Goal: Task Accomplishment & Management: Use online tool/utility

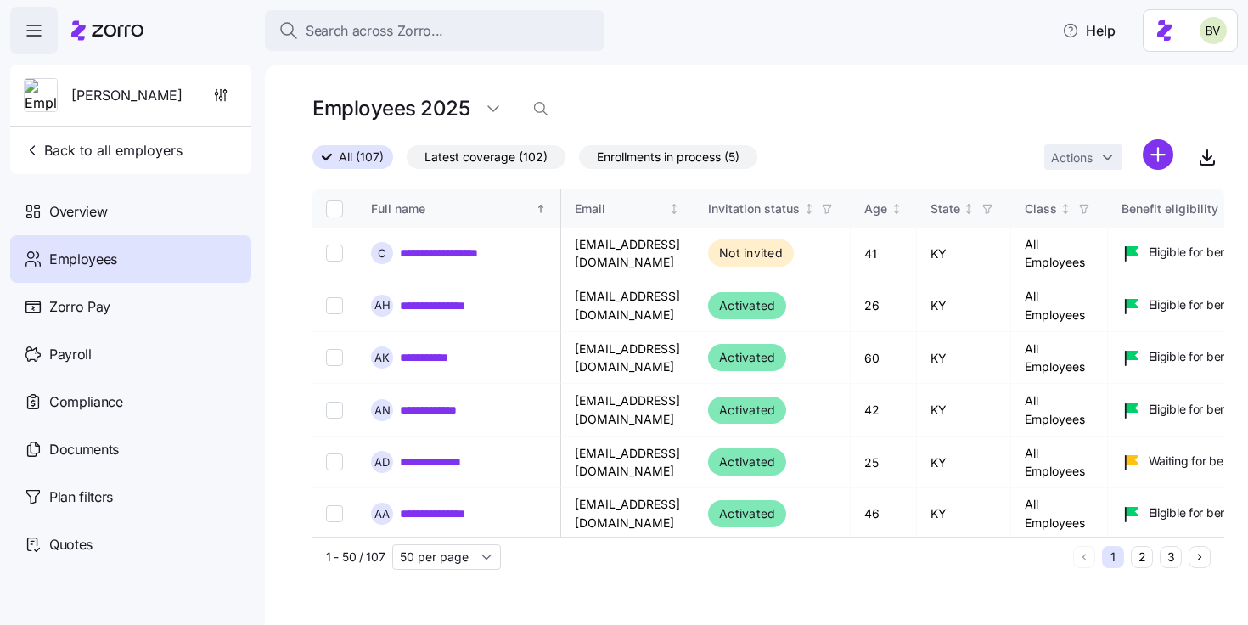
scroll to position [1836, 464]
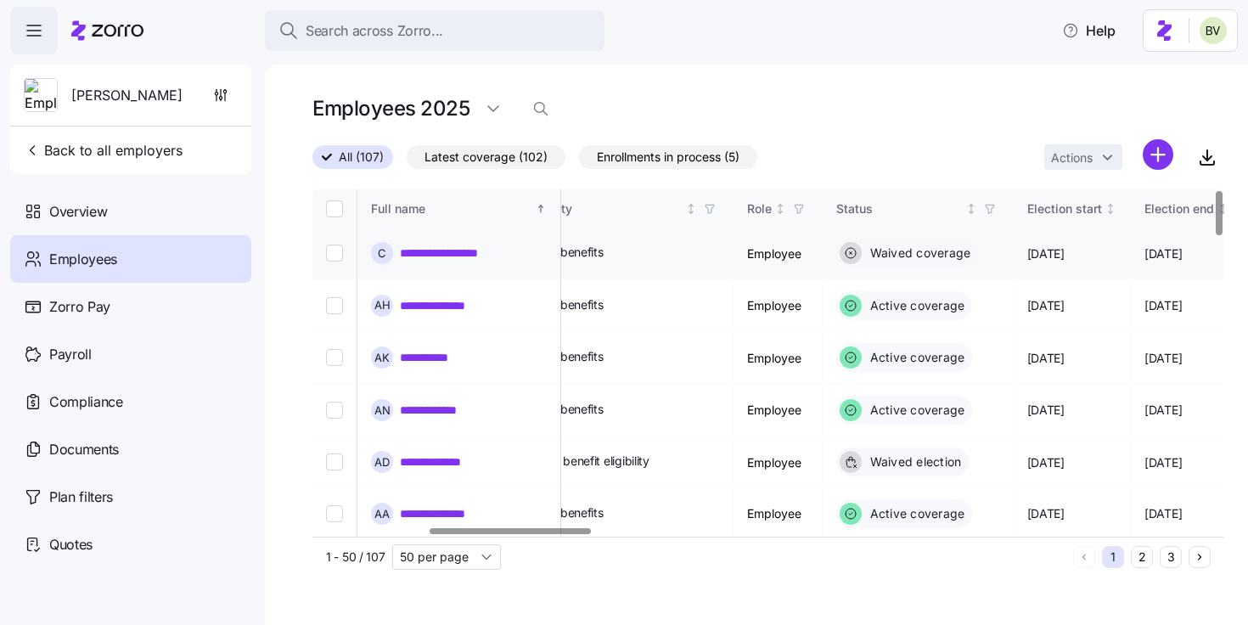
scroll to position [0, 657]
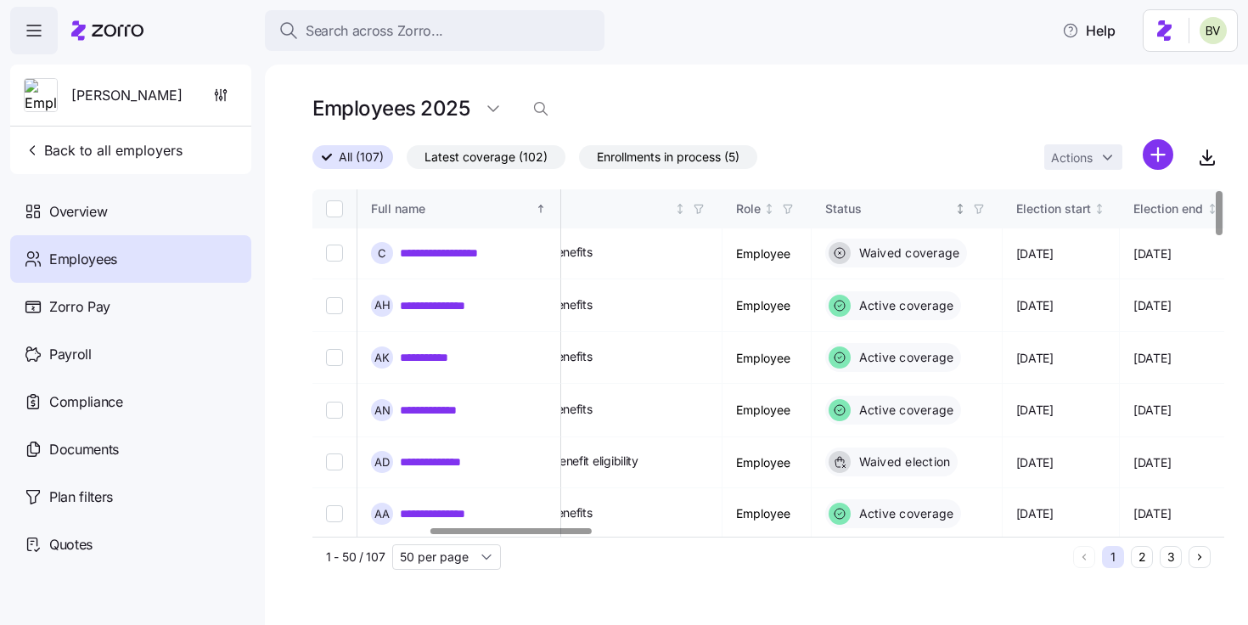
click at [985, 207] on icon "button" at bounding box center [979, 209] width 12 height 12
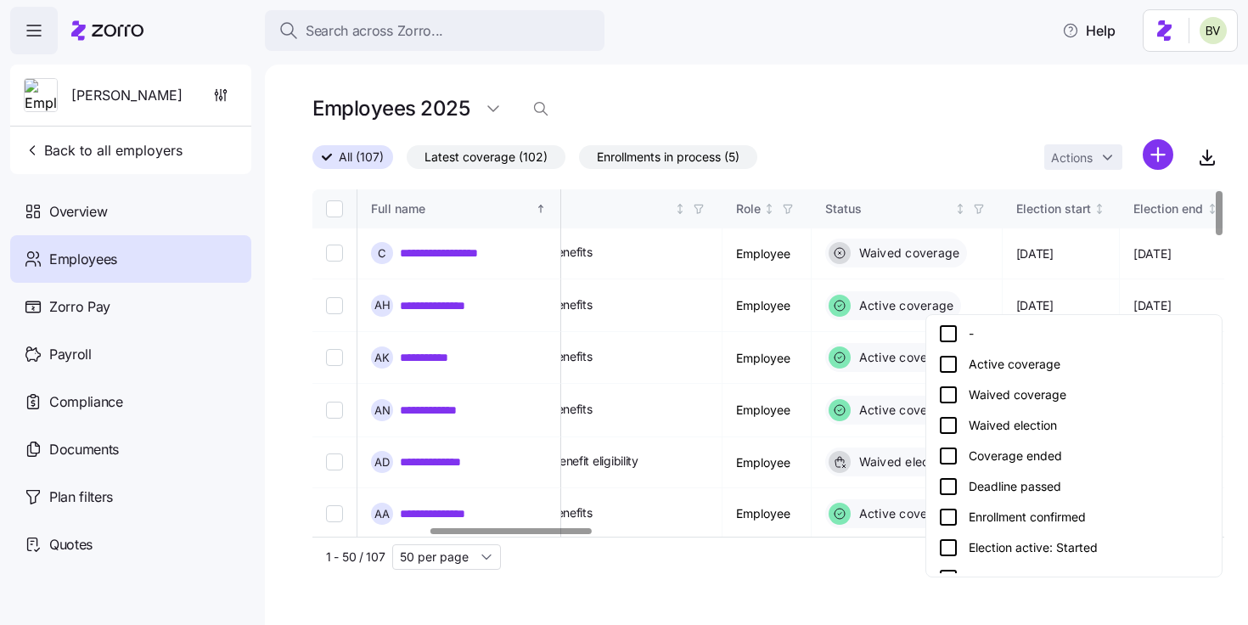
click at [941, 359] on icon at bounding box center [948, 364] width 20 height 20
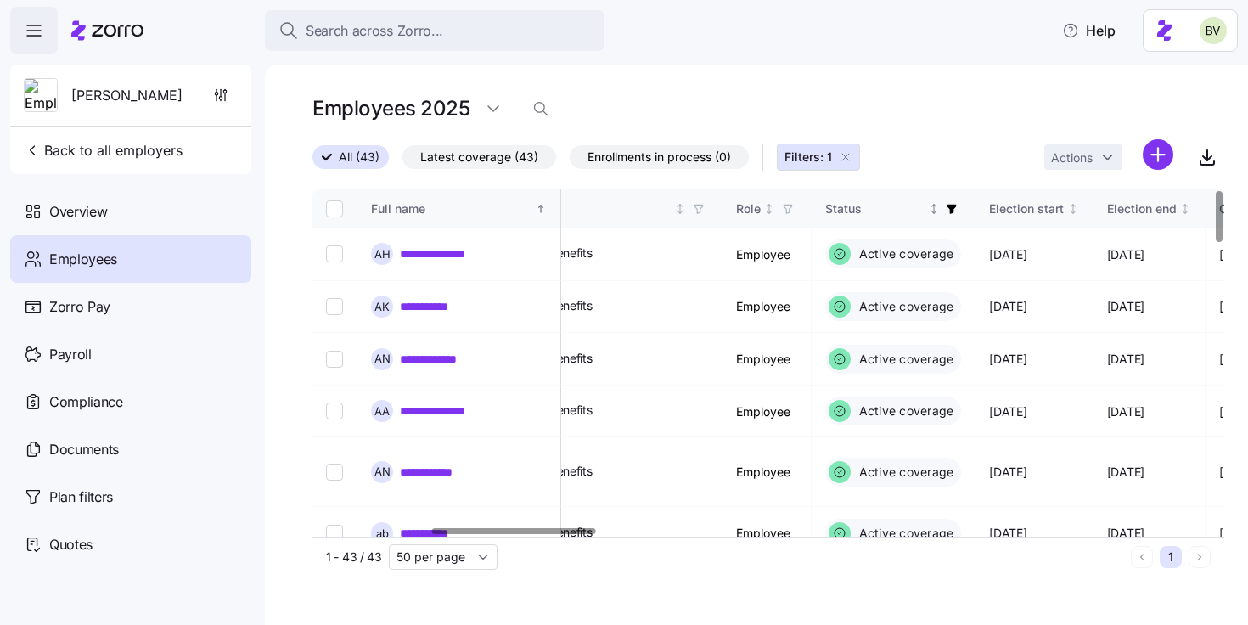
click at [958, 204] on icon "button" at bounding box center [952, 209] width 12 height 12
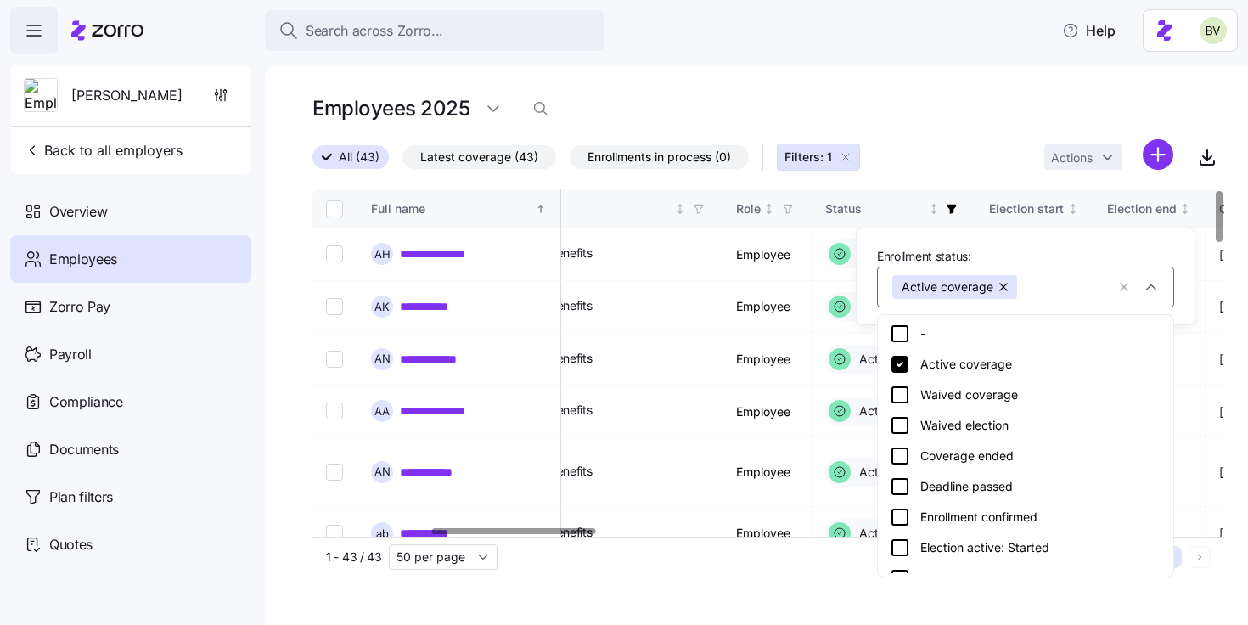
click at [899, 519] on icon at bounding box center [900, 517] width 20 height 20
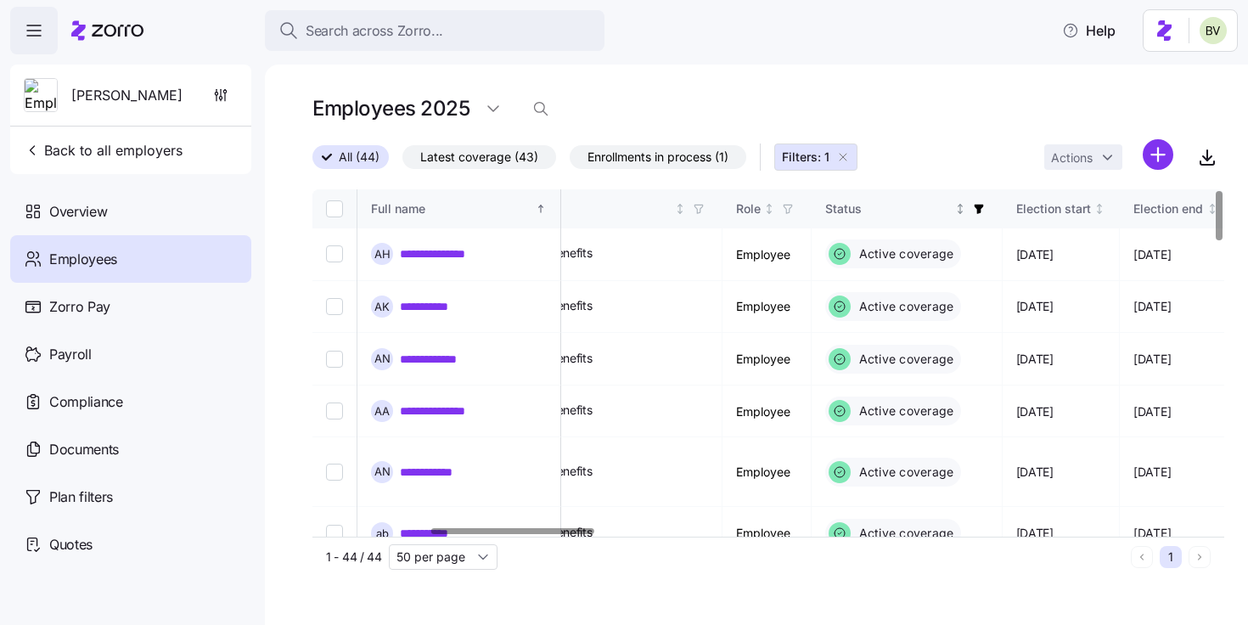
click at [985, 213] on icon "button" at bounding box center [979, 209] width 12 height 12
click at [947, 158] on div "All (44) Latest coverage (43) Enrollments in process (1) Filters: 1 Actions" at bounding box center [768, 157] width 912 height 37
click at [1207, 155] on icon "button" at bounding box center [1207, 155] width 0 height 10
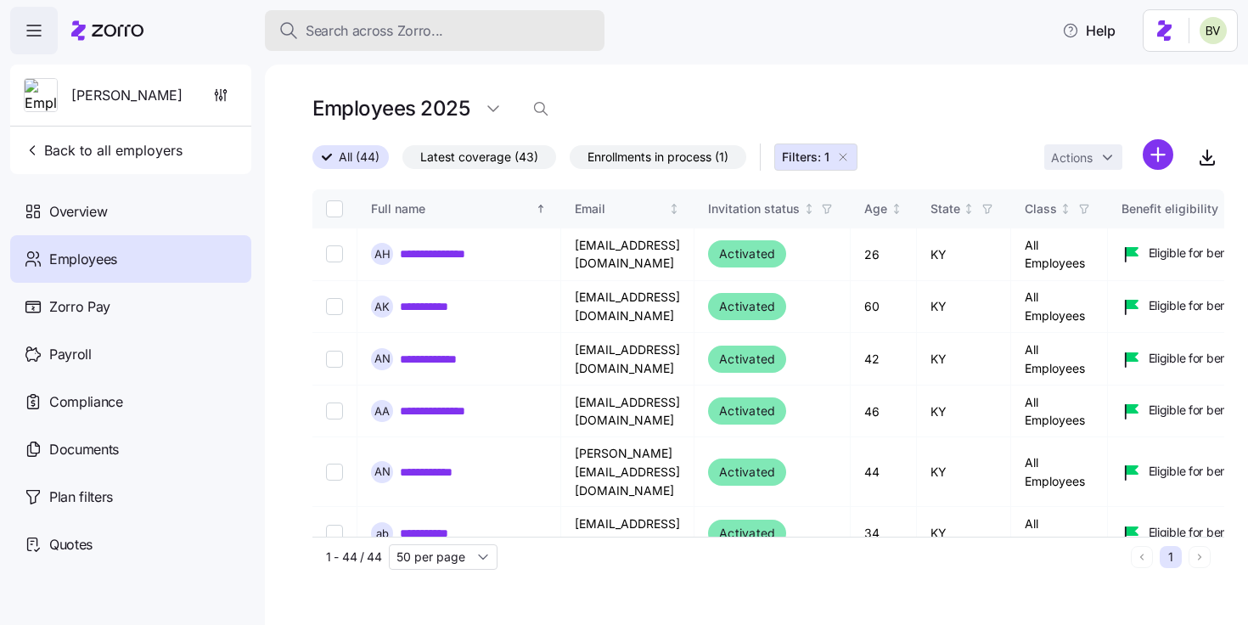
click at [527, 27] on div "Search across Zorro..." at bounding box center [434, 30] width 312 height 21
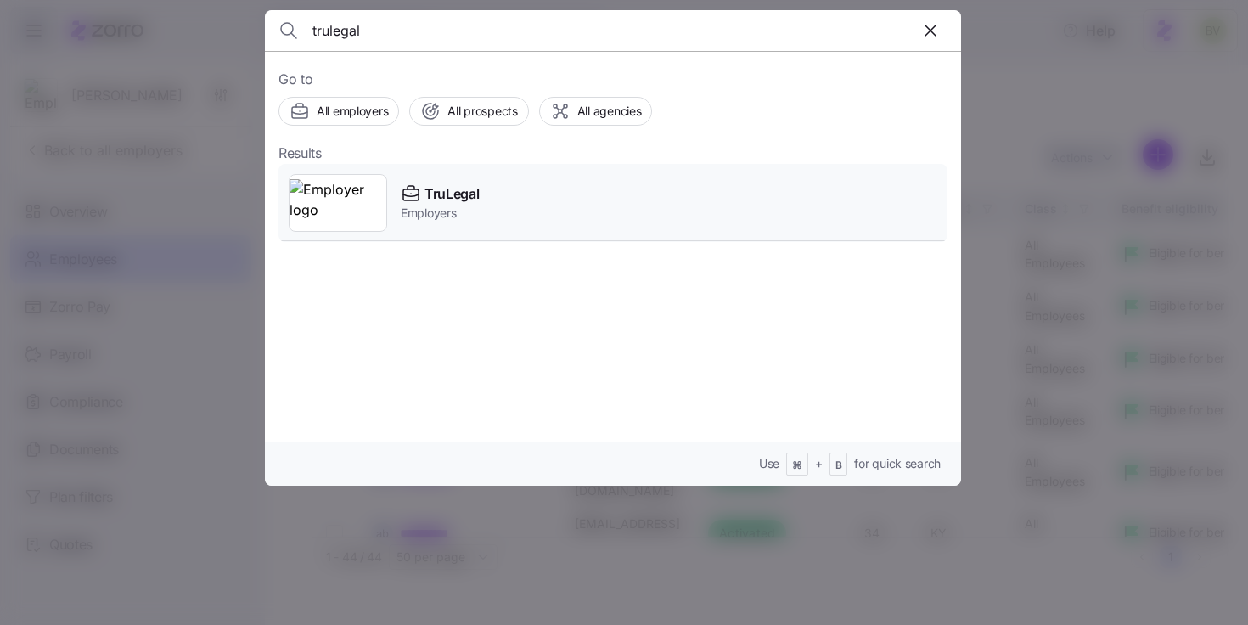
type input "trulegal"
click at [354, 189] on img at bounding box center [337, 203] width 97 height 48
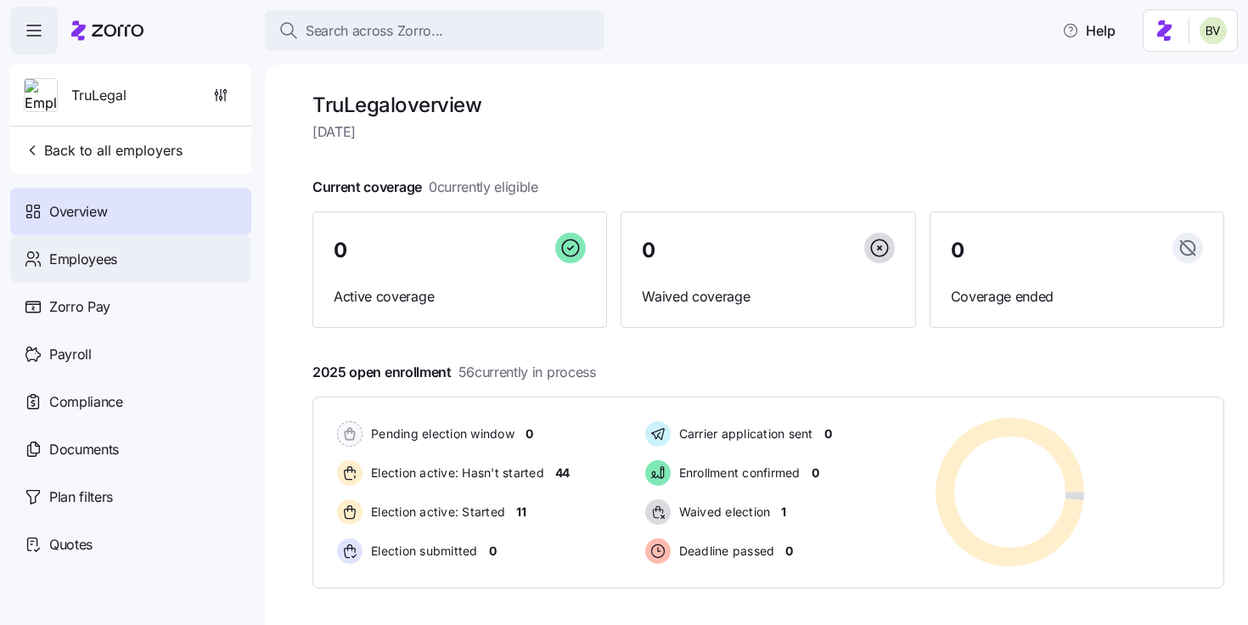
click at [182, 258] on div "Employees" at bounding box center [130, 259] width 241 height 48
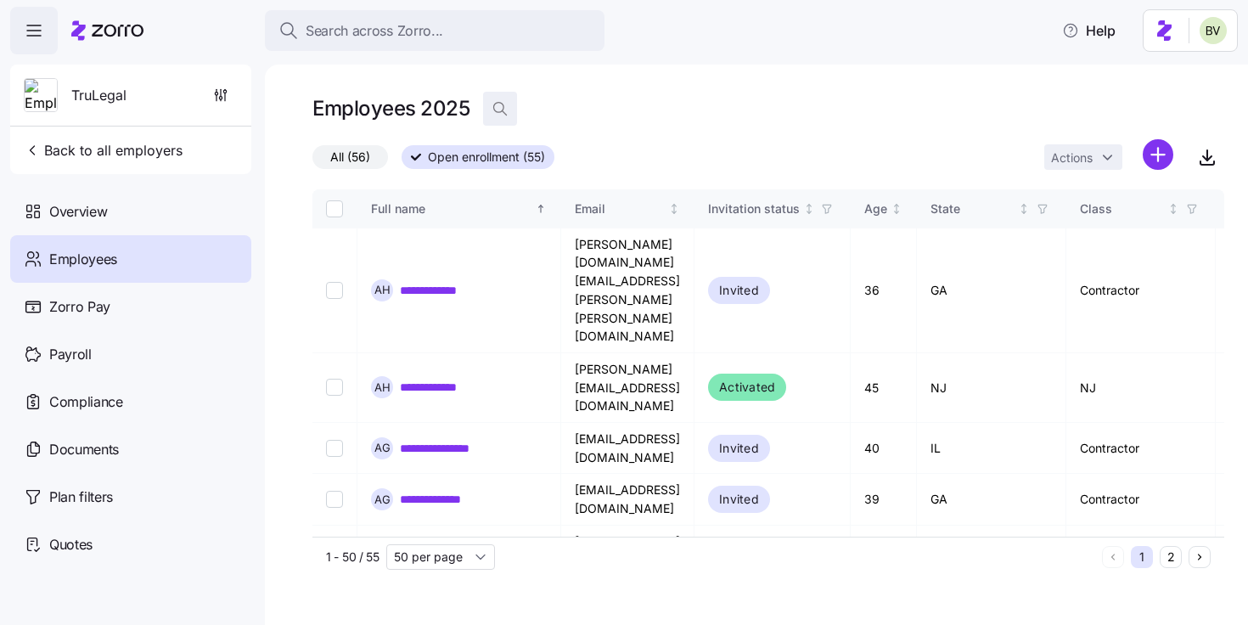
click at [504, 106] on icon "button" at bounding box center [500, 108] width 17 height 17
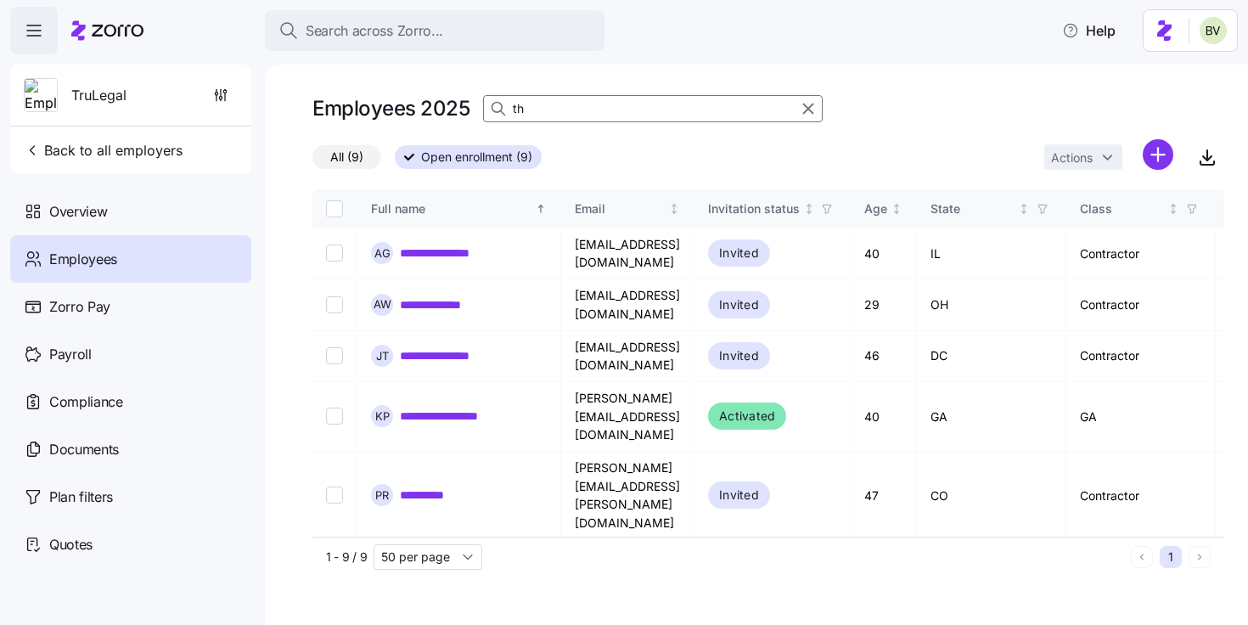
type input "t"
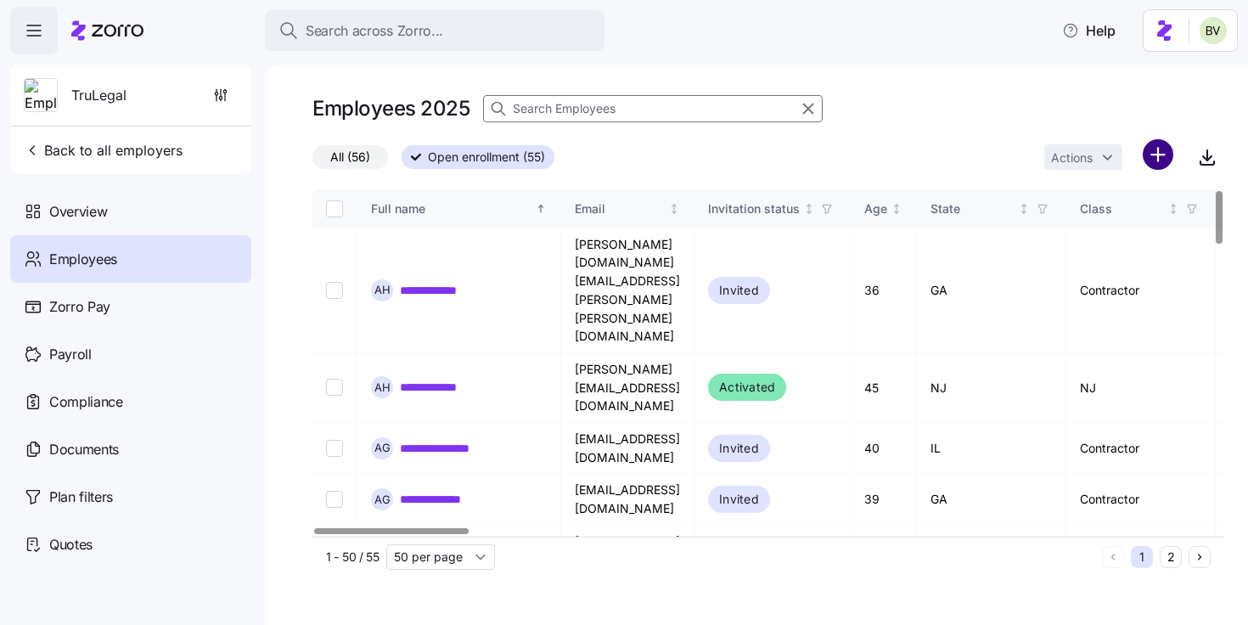
click at [1159, 151] on html "**********" at bounding box center [624, 307] width 1248 height 615
click at [470, 27] on html "**********" at bounding box center [624, 307] width 1248 height 615
click at [470, 27] on div "Search across Zorro..." at bounding box center [434, 30] width 312 height 21
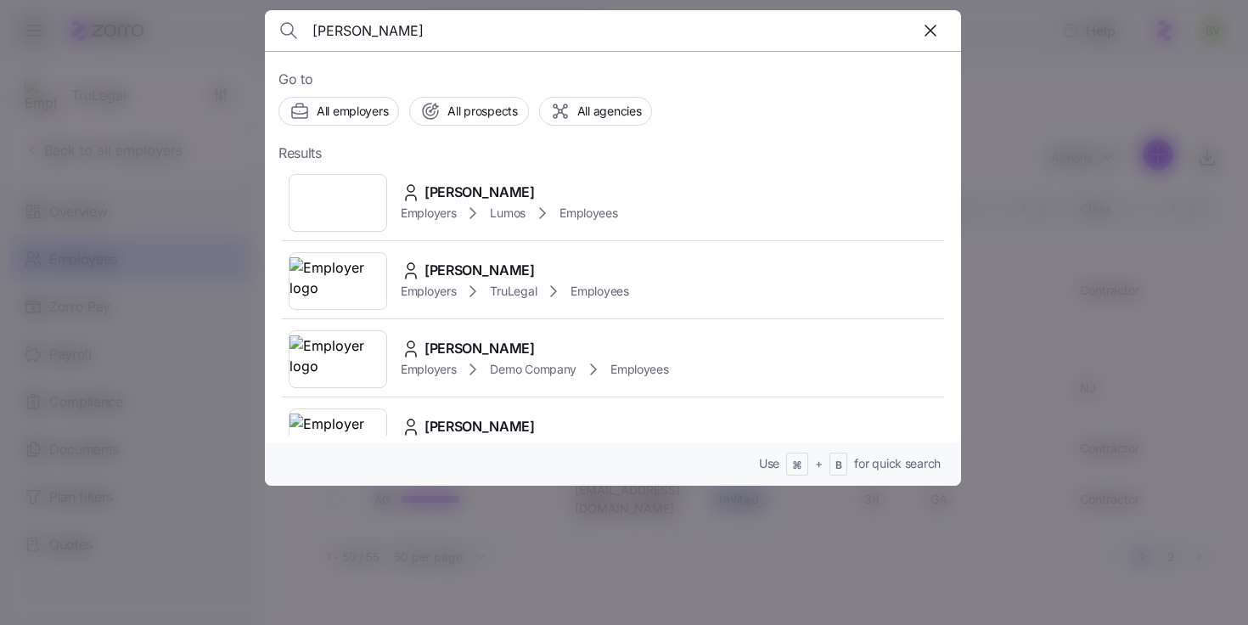
type input "Tom Stephenson"
click at [995, 77] on div at bounding box center [624, 312] width 1248 height 625
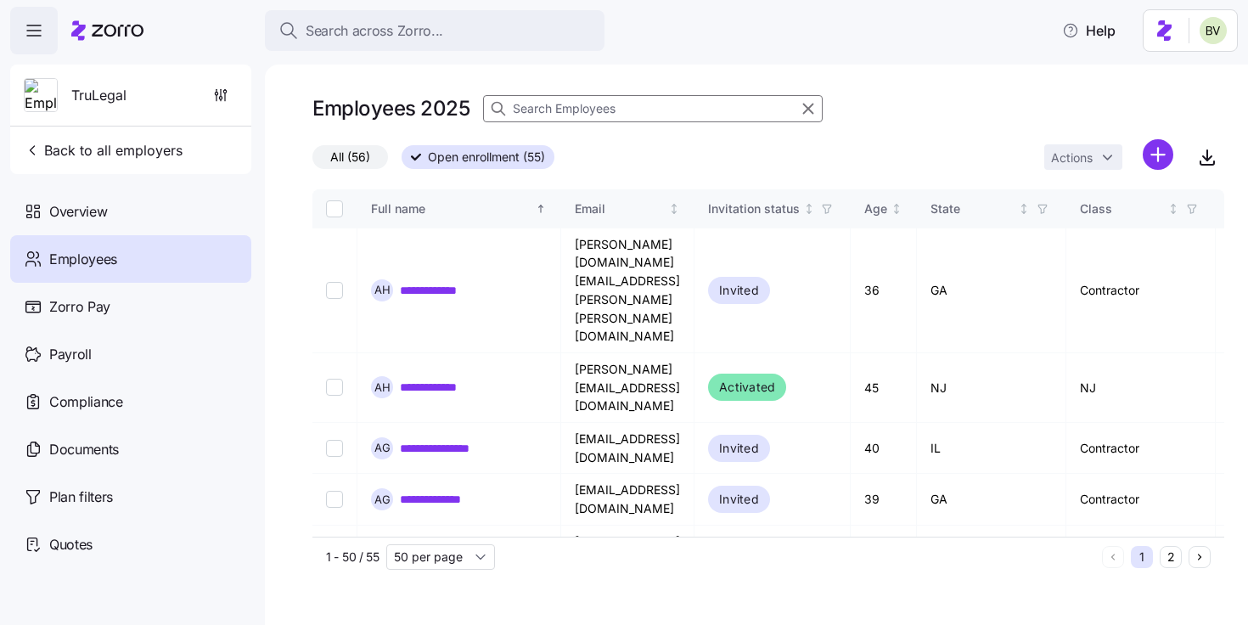
click at [330, 160] on span "All (56)" at bounding box center [350, 157] width 40 height 22
click at [312, 161] on input "All (56)" at bounding box center [312, 161] width 0 height 0
click at [587, 118] on input at bounding box center [653, 108] width 340 height 27
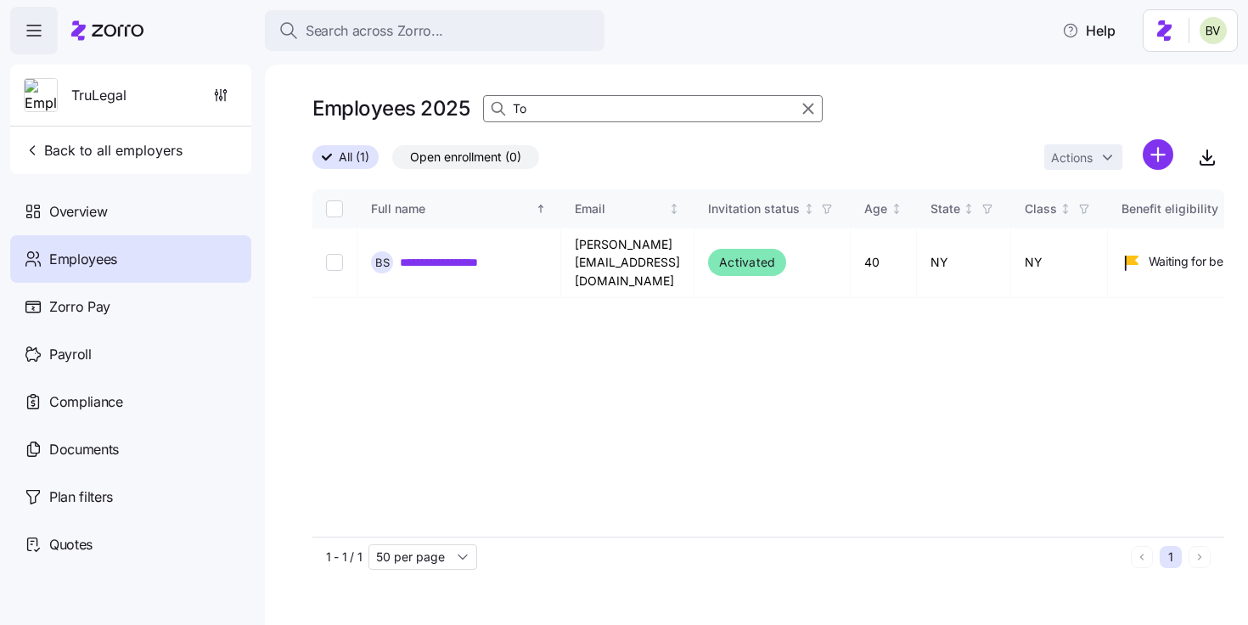
type input "T"
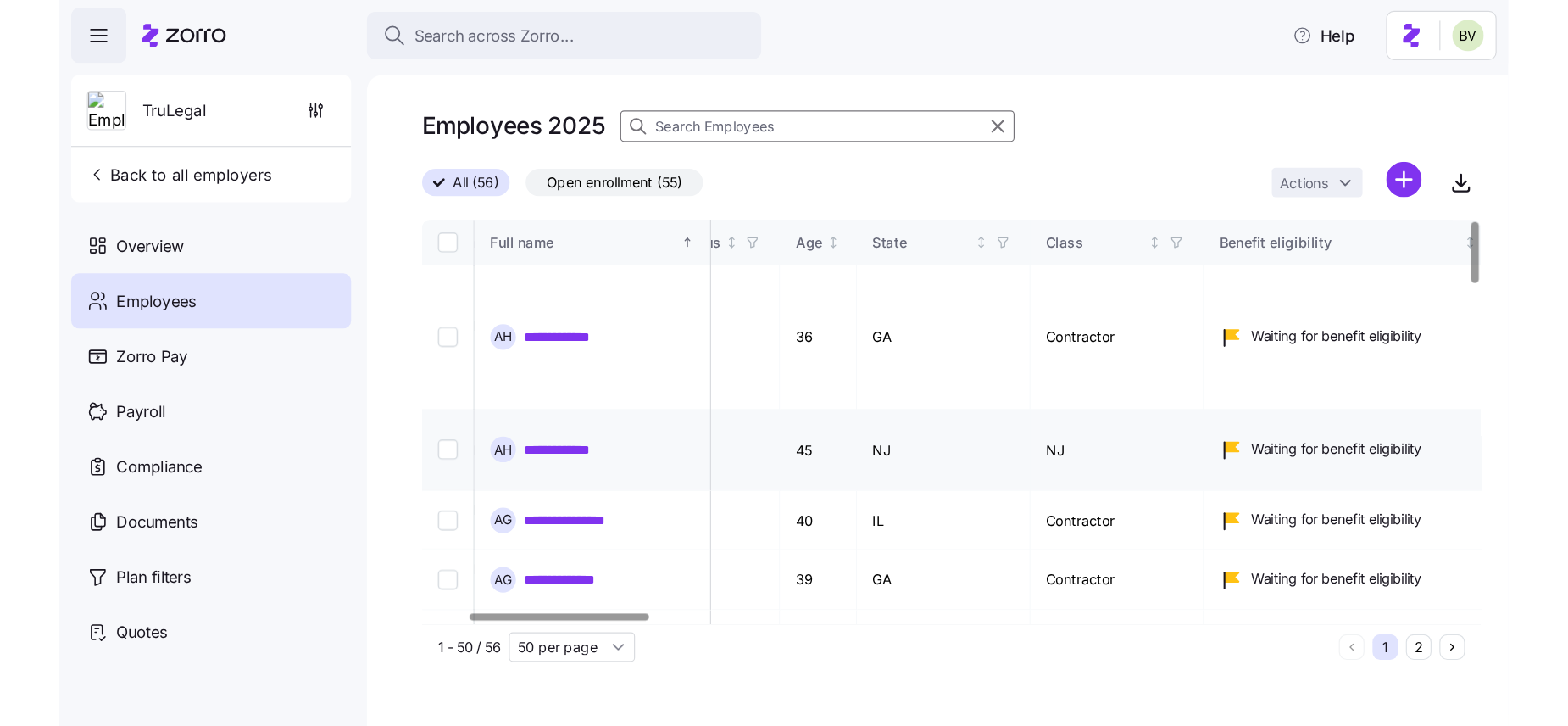
scroll to position [0, 237]
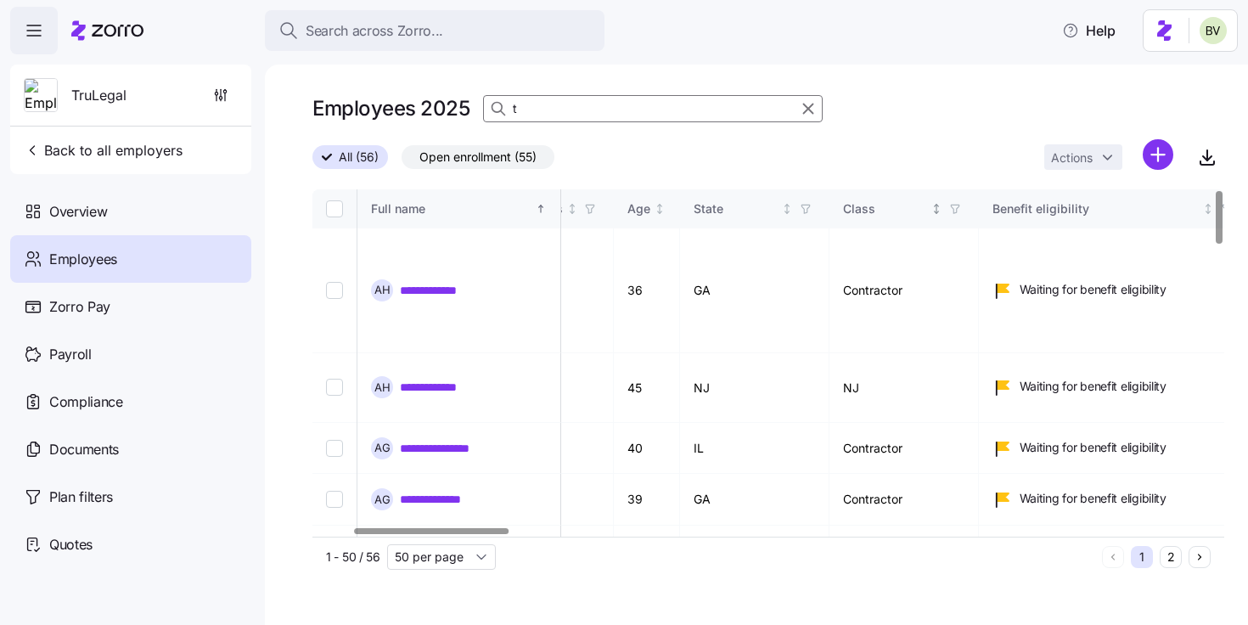
type input "tom"
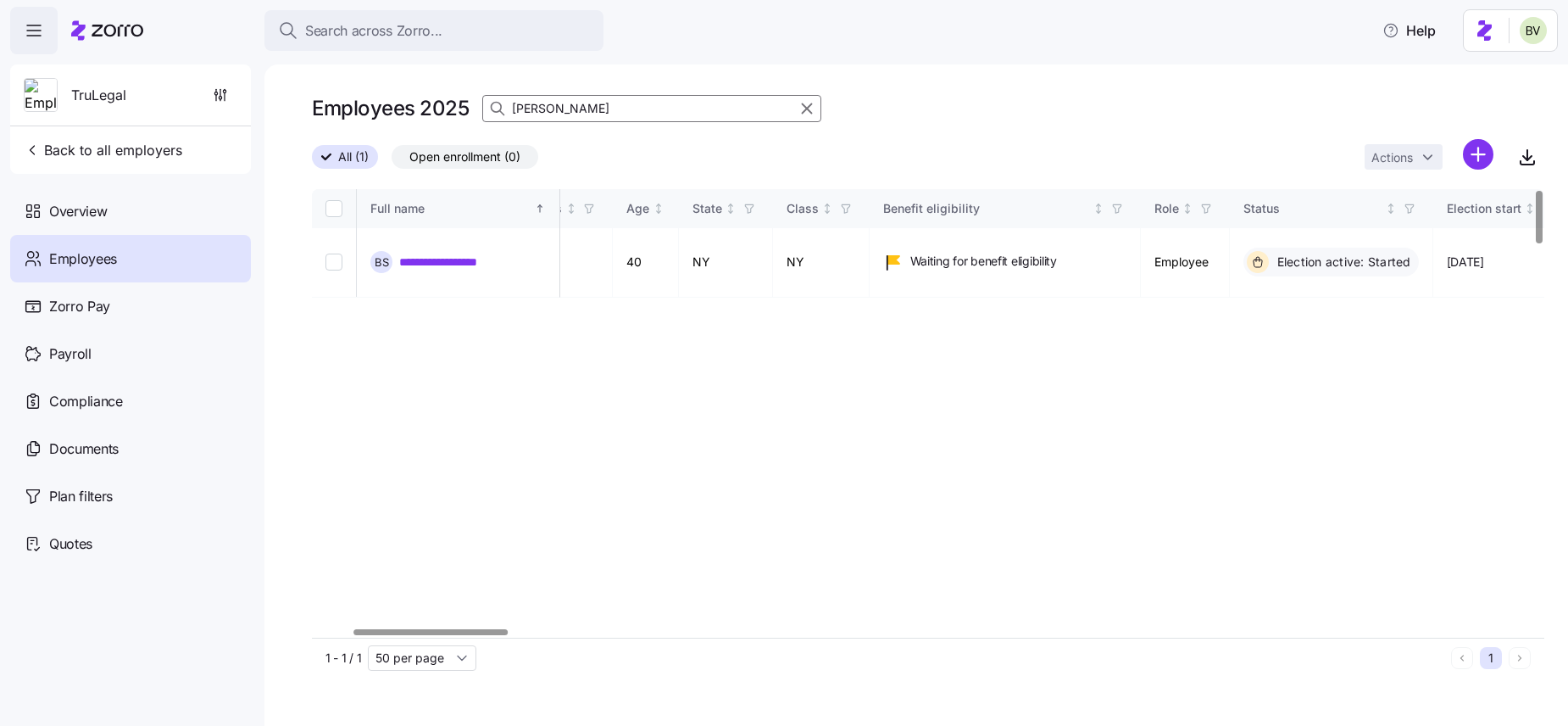
scroll to position [0, 237]
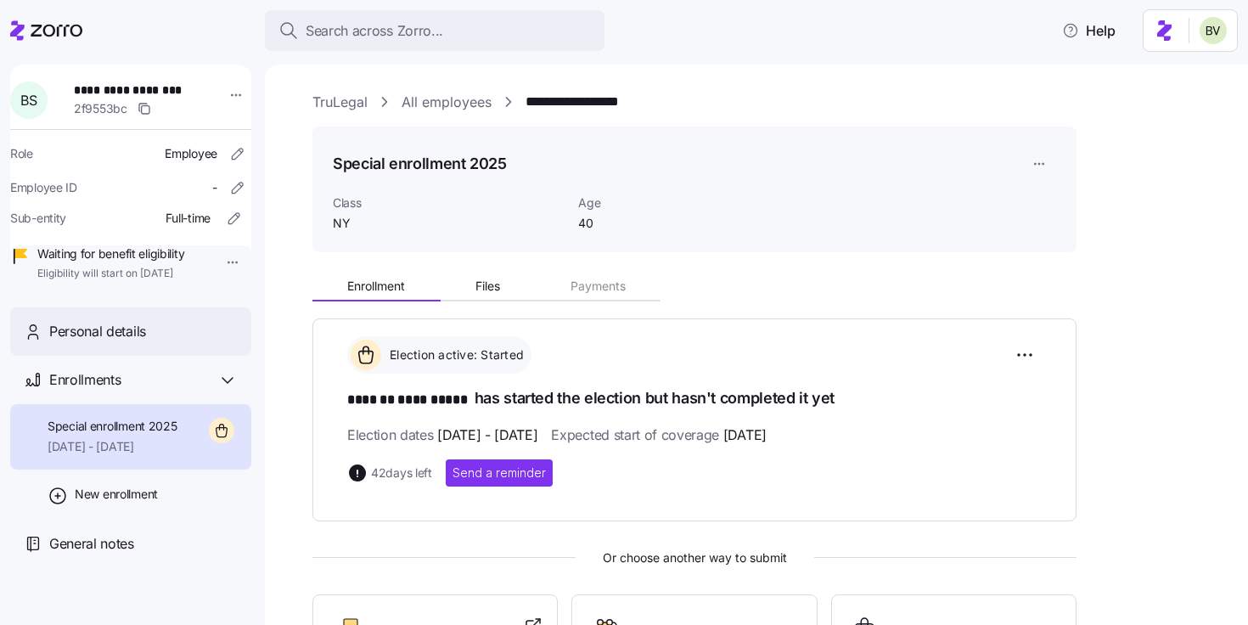
click at [126, 342] on span "Personal details" at bounding box center [97, 331] width 97 height 21
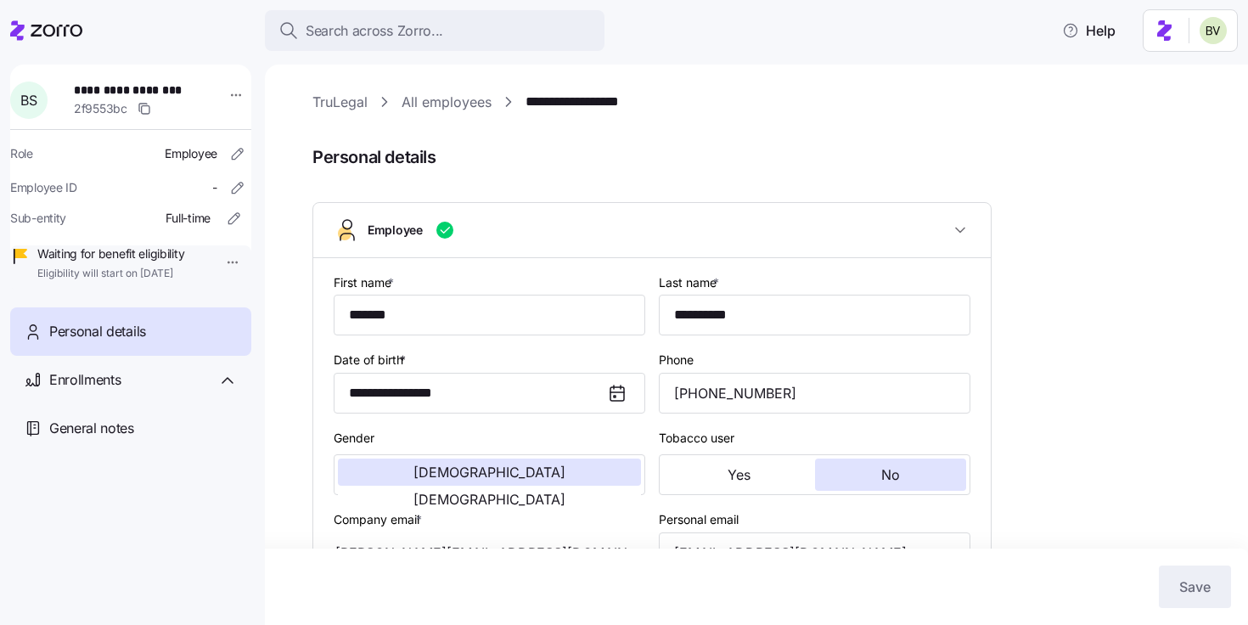
type input "NY"
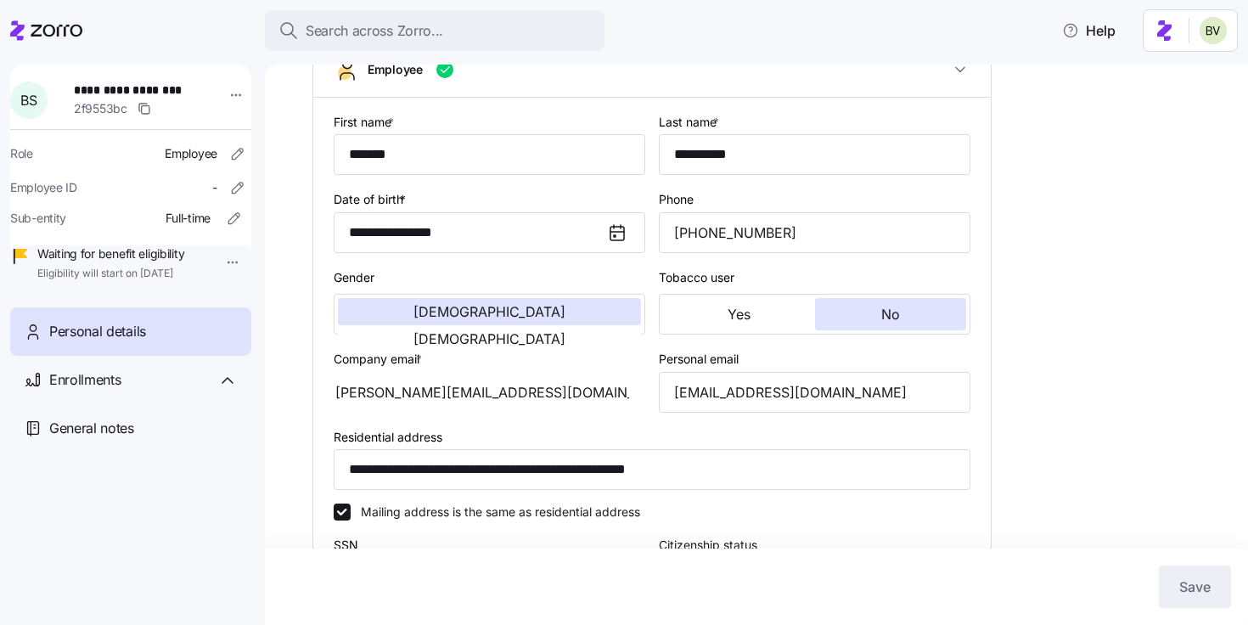
scroll to position [165, 0]
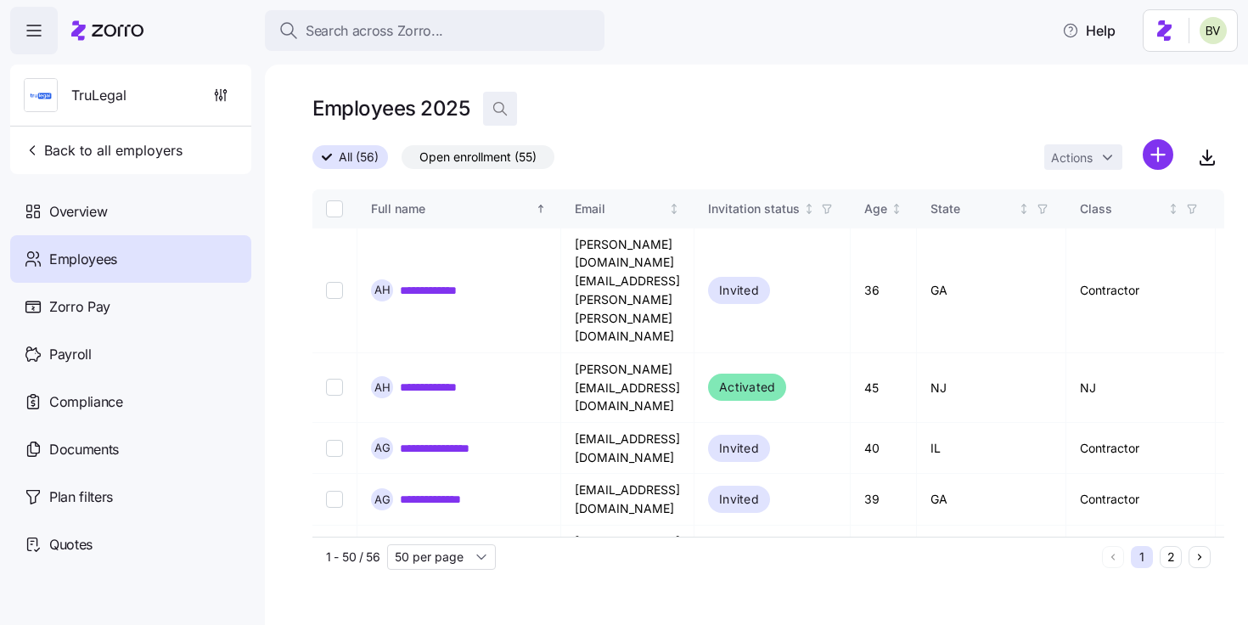
click at [494, 104] on icon "button" at bounding box center [499, 108] width 10 height 10
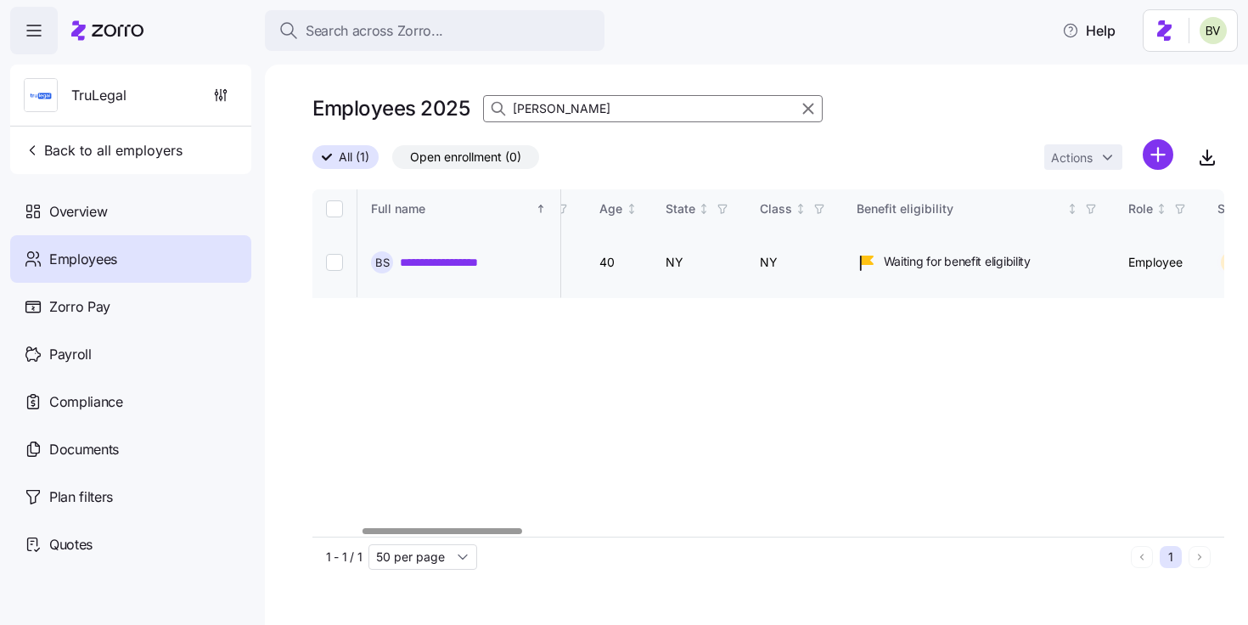
scroll to position [0, 259]
type input "tom"
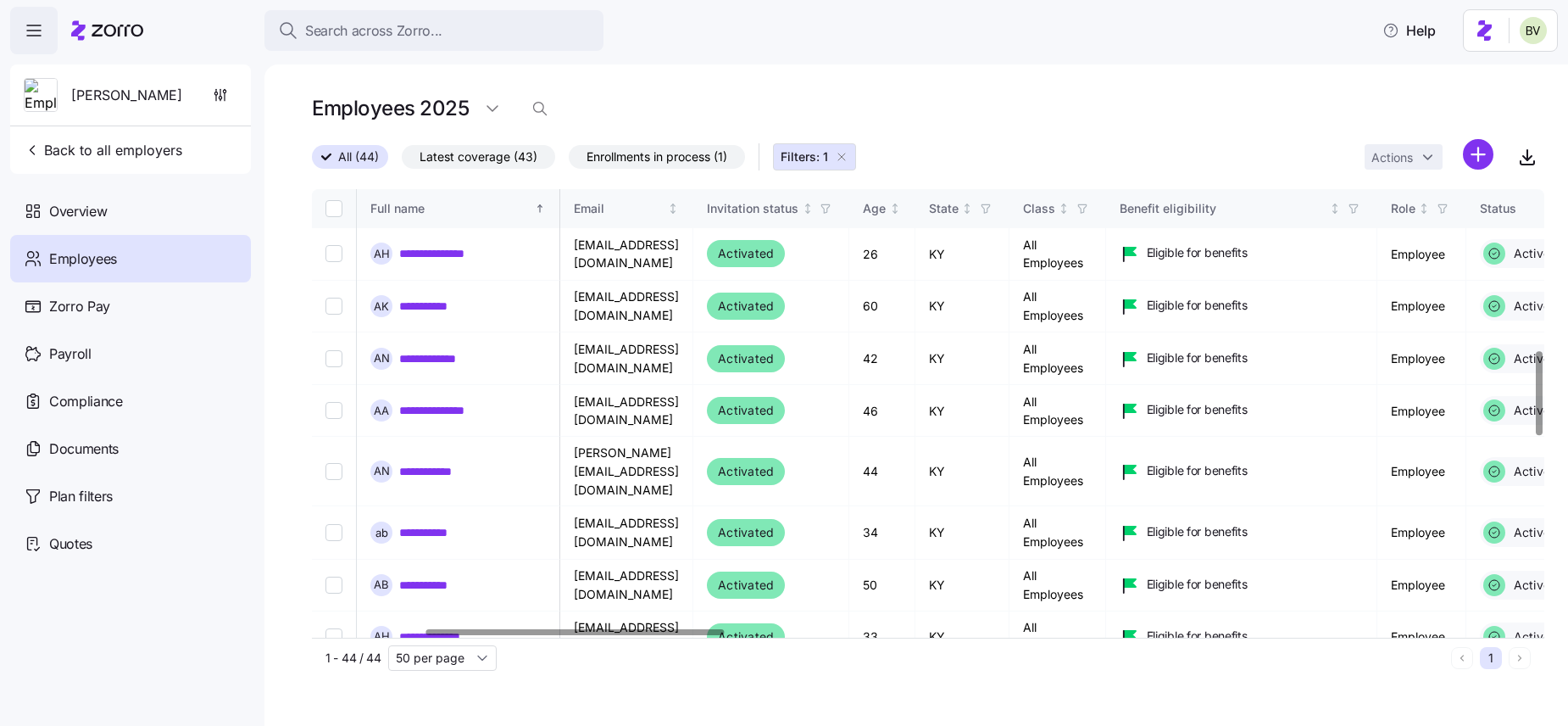
scroll to position [861, 463]
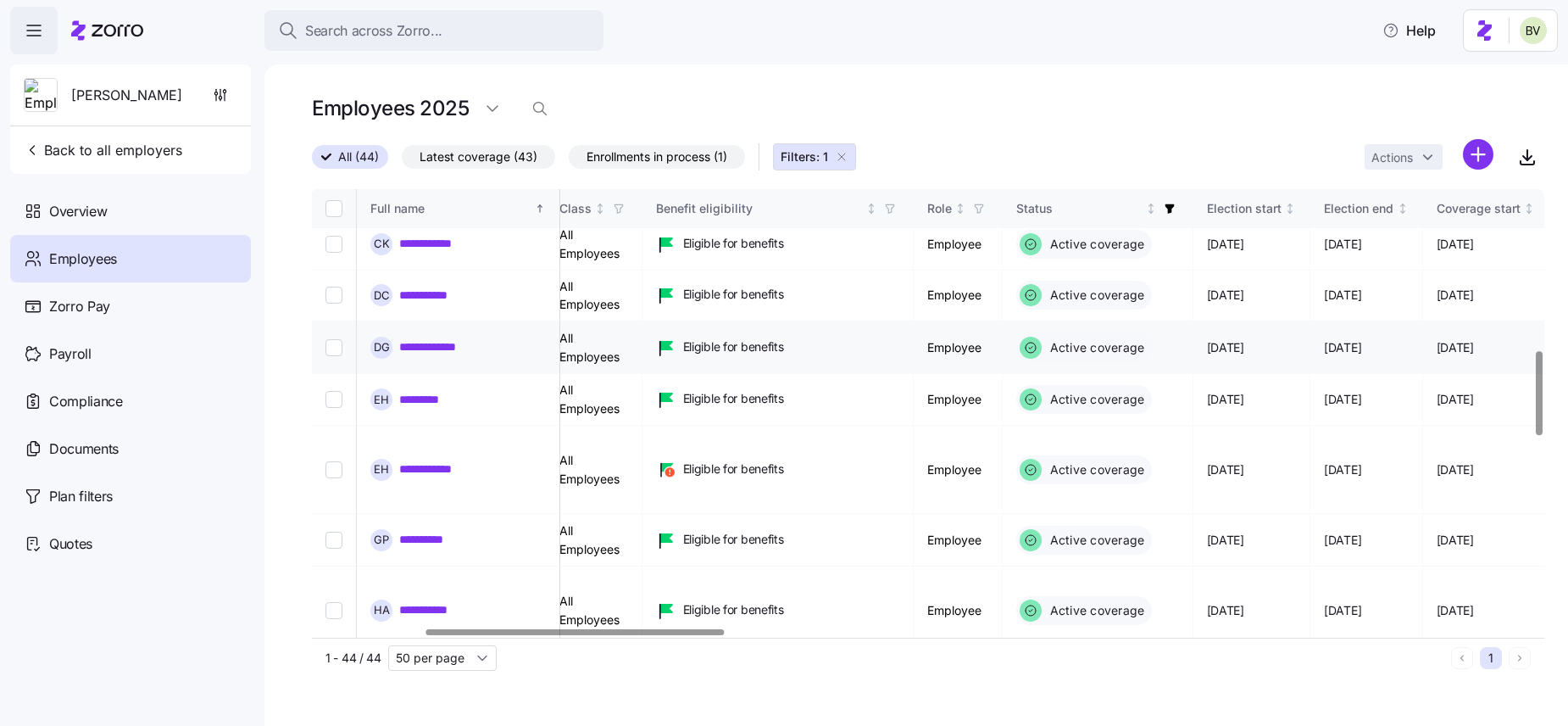
click at [428, 339] on link "**********" at bounding box center [438, 347] width 79 height 17
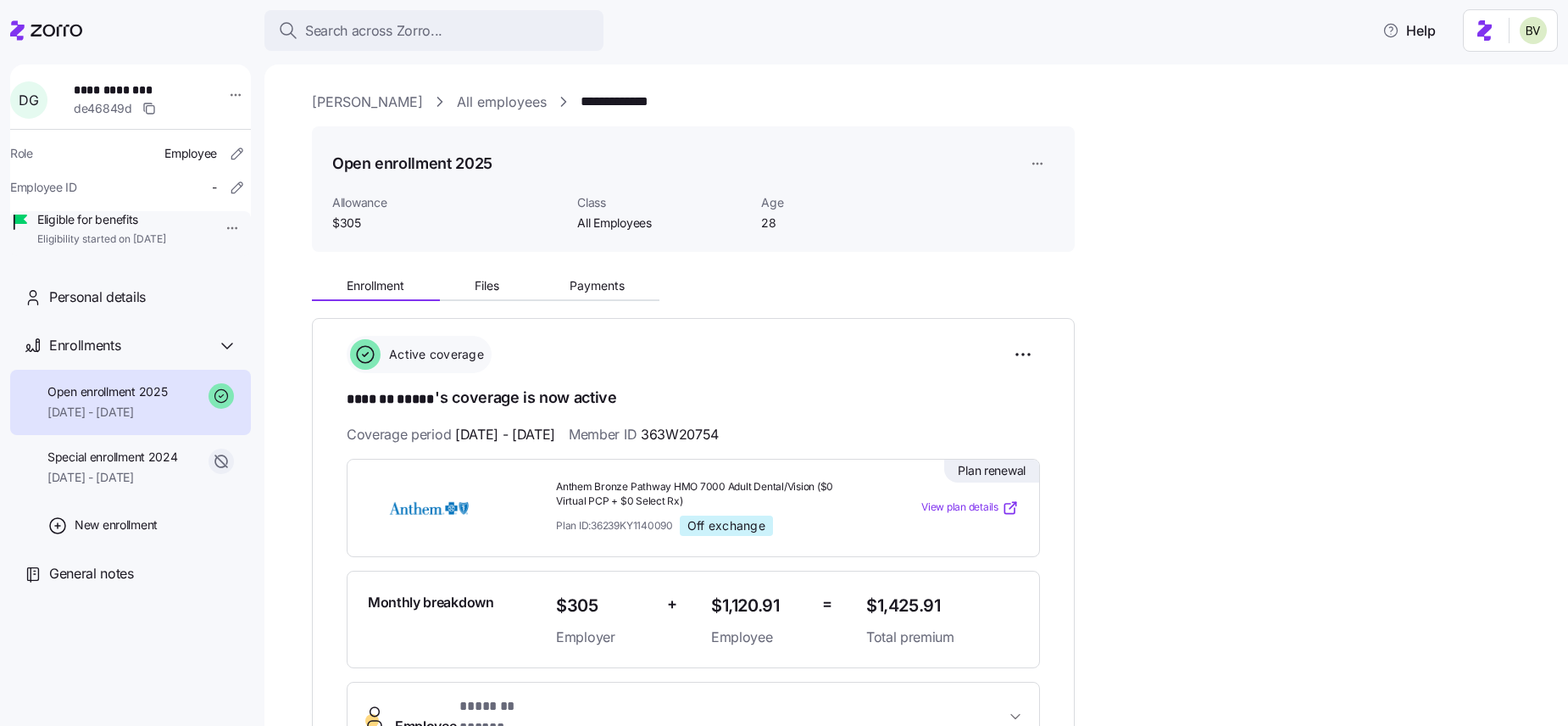
click at [107, 115] on span "de46849d" at bounding box center [103, 108] width 59 height 17
click at [112, 109] on span "de46849d" at bounding box center [103, 108] width 59 height 17
click at [156, 107] on icon "button" at bounding box center [150, 109] width 14 height 14
click at [457, 107] on link "All employees" at bounding box center [502, 102] width 90 height 21
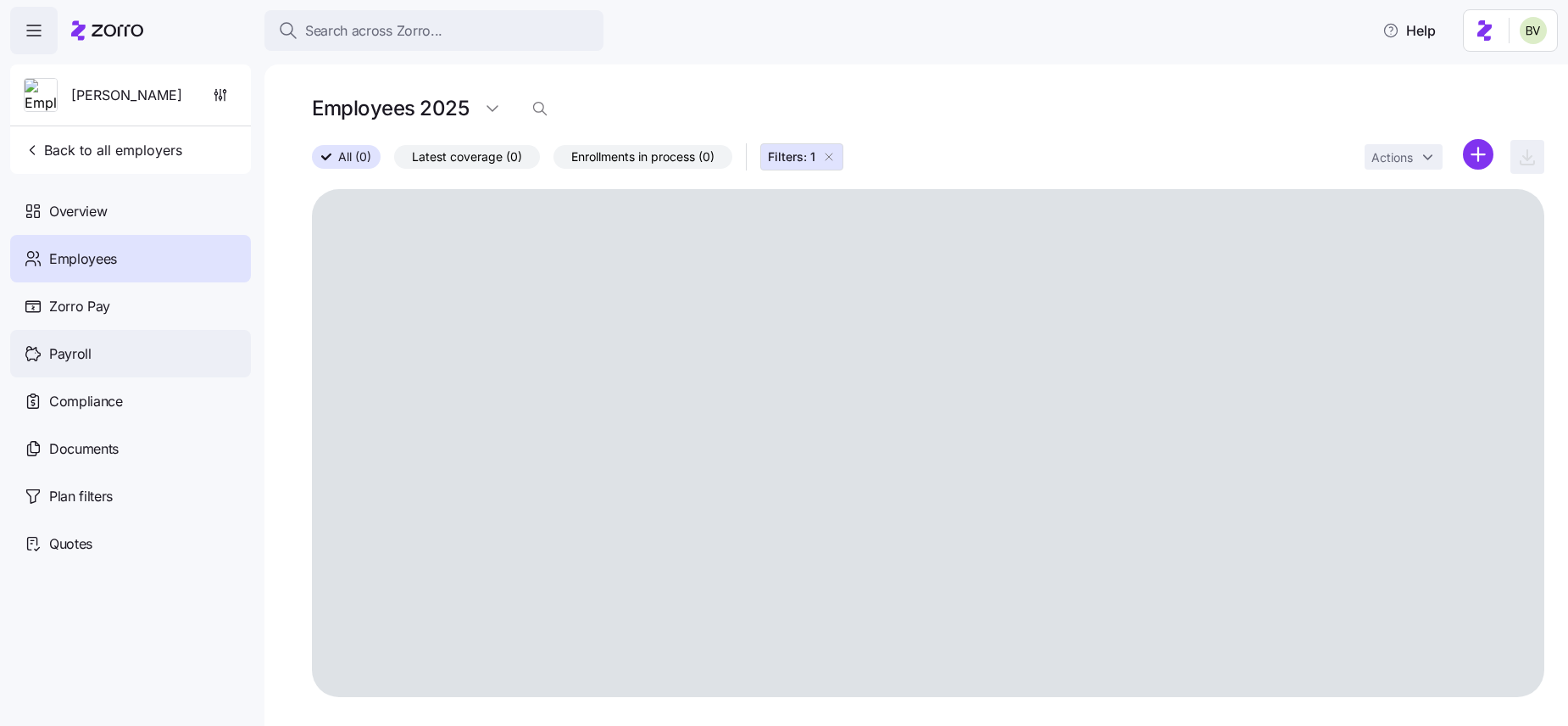
click at [118, 367] on div "Payroll" at bounding box center [130, 354] width 241 height 48
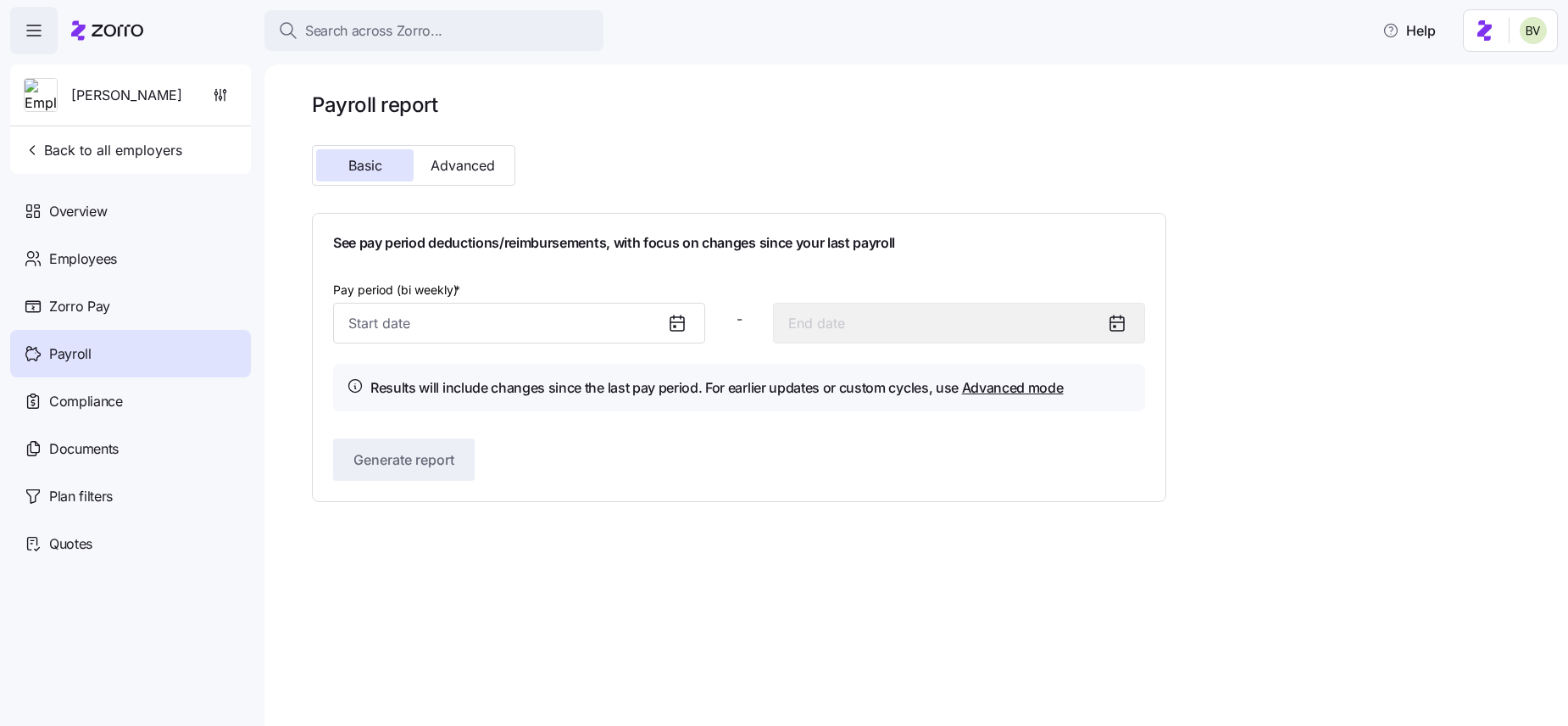
click at [671, 325] on icon at bounding box center [677, 323] width 20 height 20
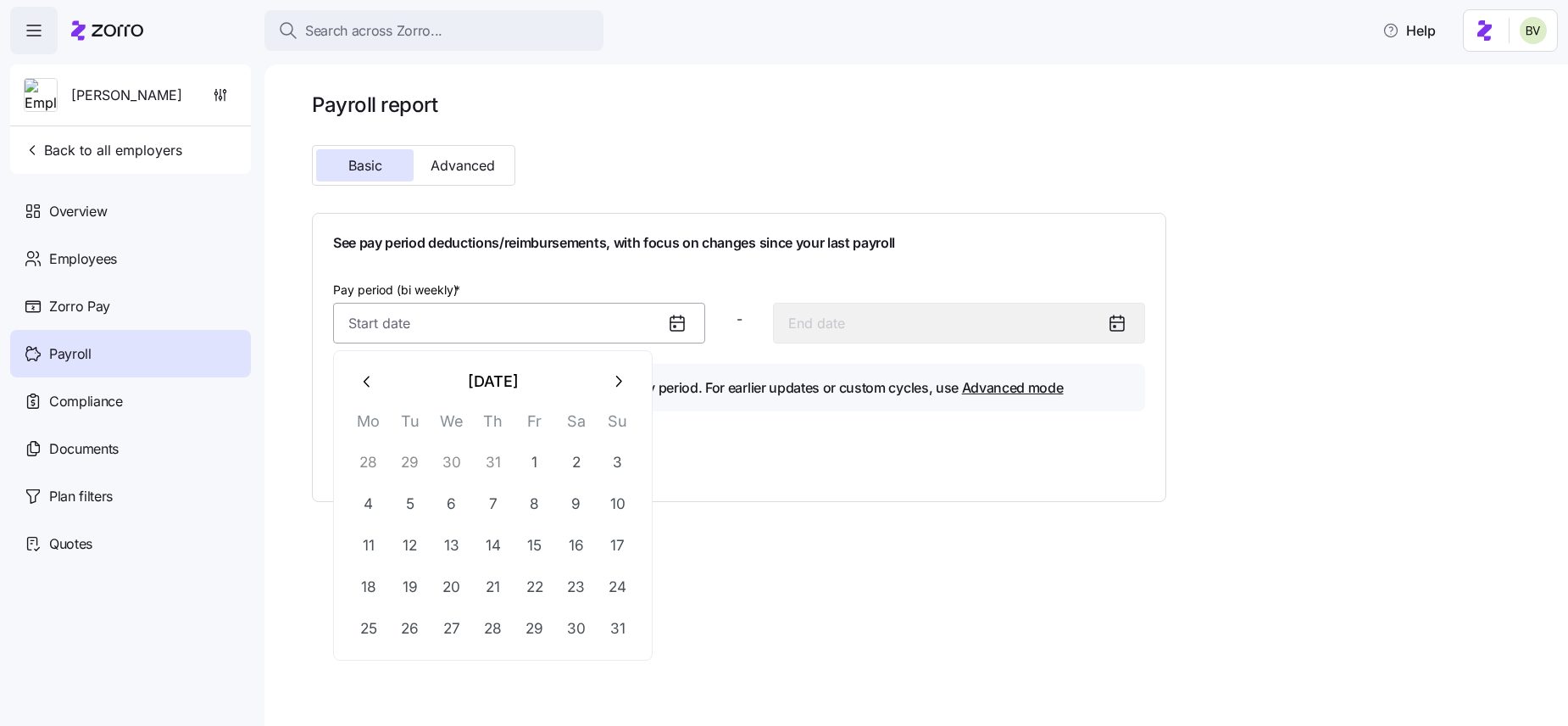
click at [639, 330] on input "Pay period (bi weekly) *" at bounding box center [519, 323] width 372 height 41
click at [372, 384] on icon "button" at bounding box center [367, 381] width 19 height 19
click at [627, 386] on button "button" at bounding box center [618, 381] width 41 height 41
click at [541, 457] on button "1" at bounding box center [534, 461] width 41 height 41
type input "[DATE]"
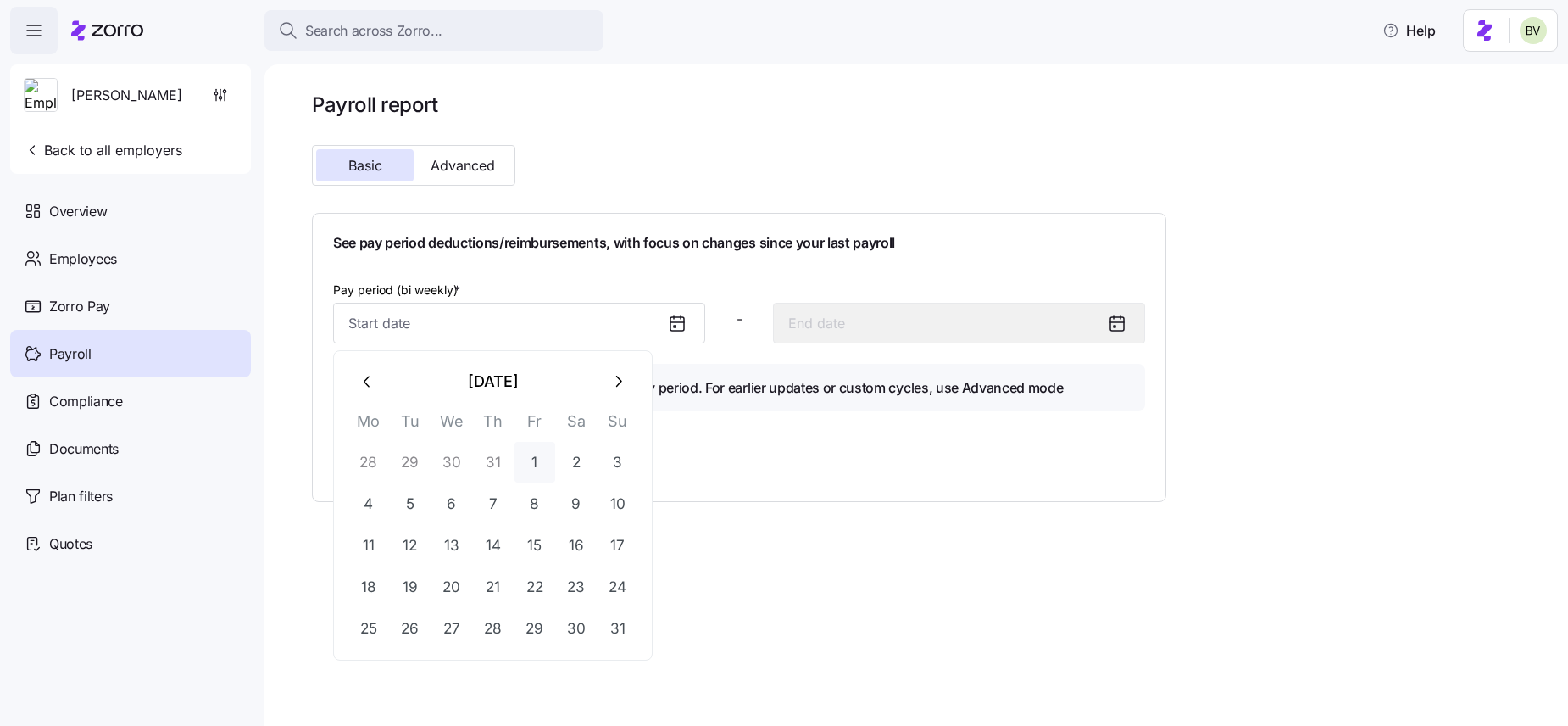
type input "[DATE]"
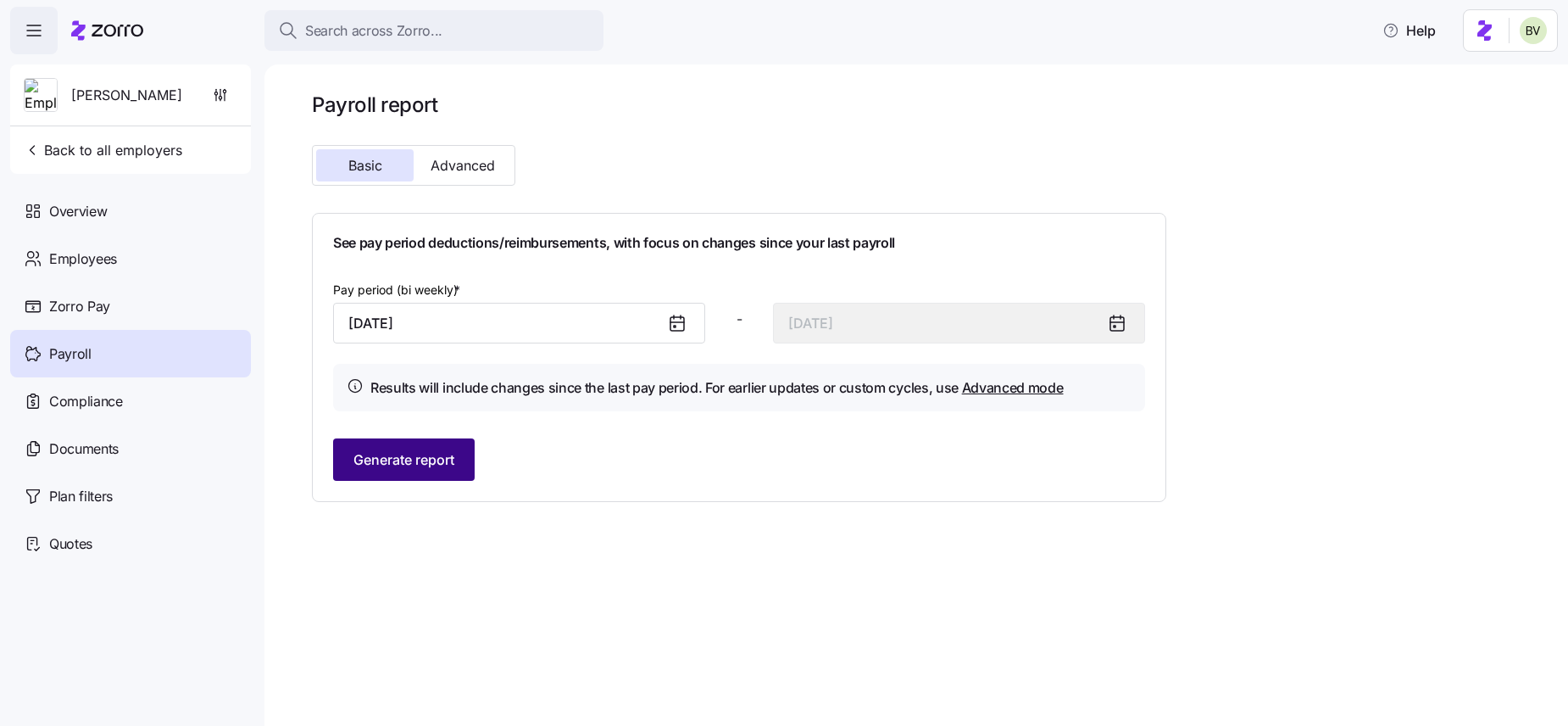
click at [431, 466] on span "Generate report" at bounding box center [403, 459] width 101 height 20
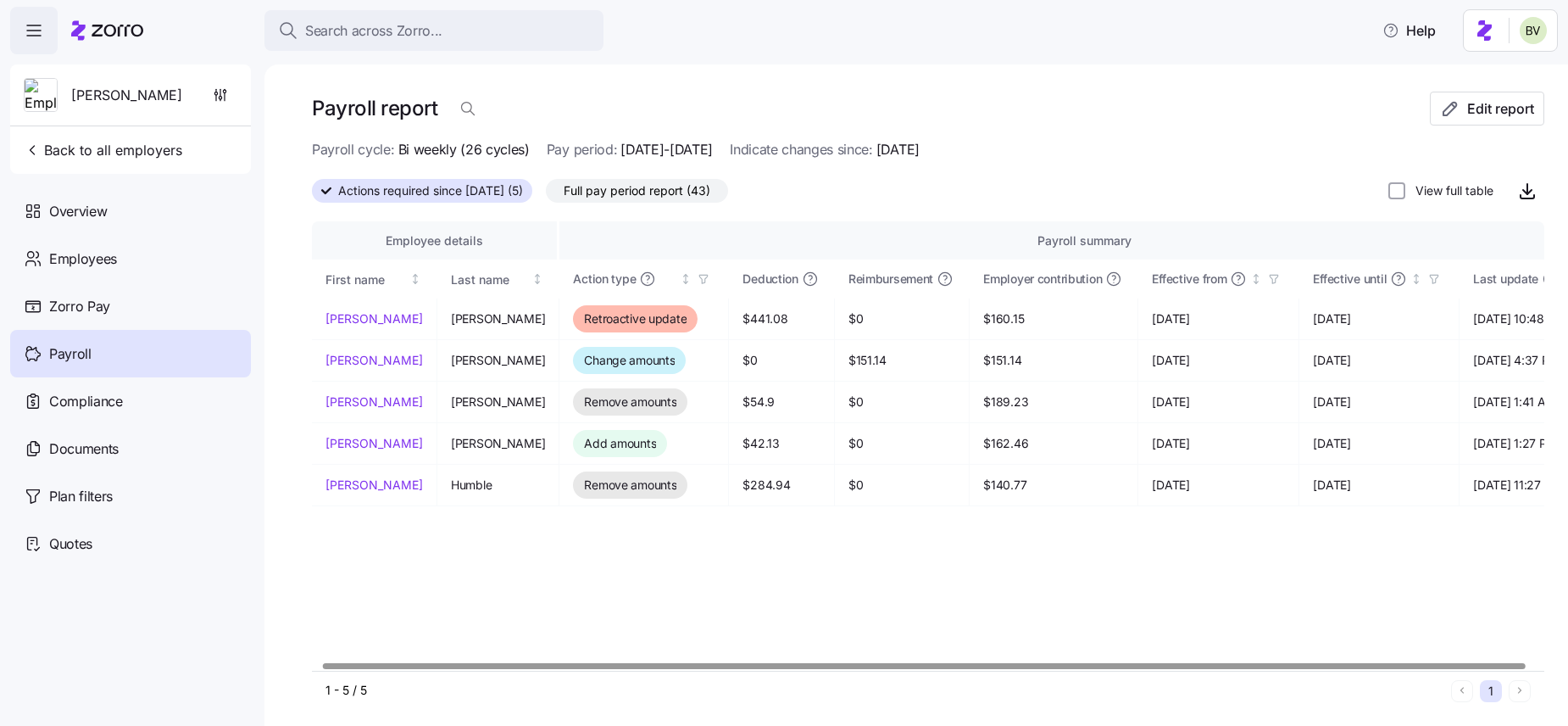
scroll to position [0, 27]
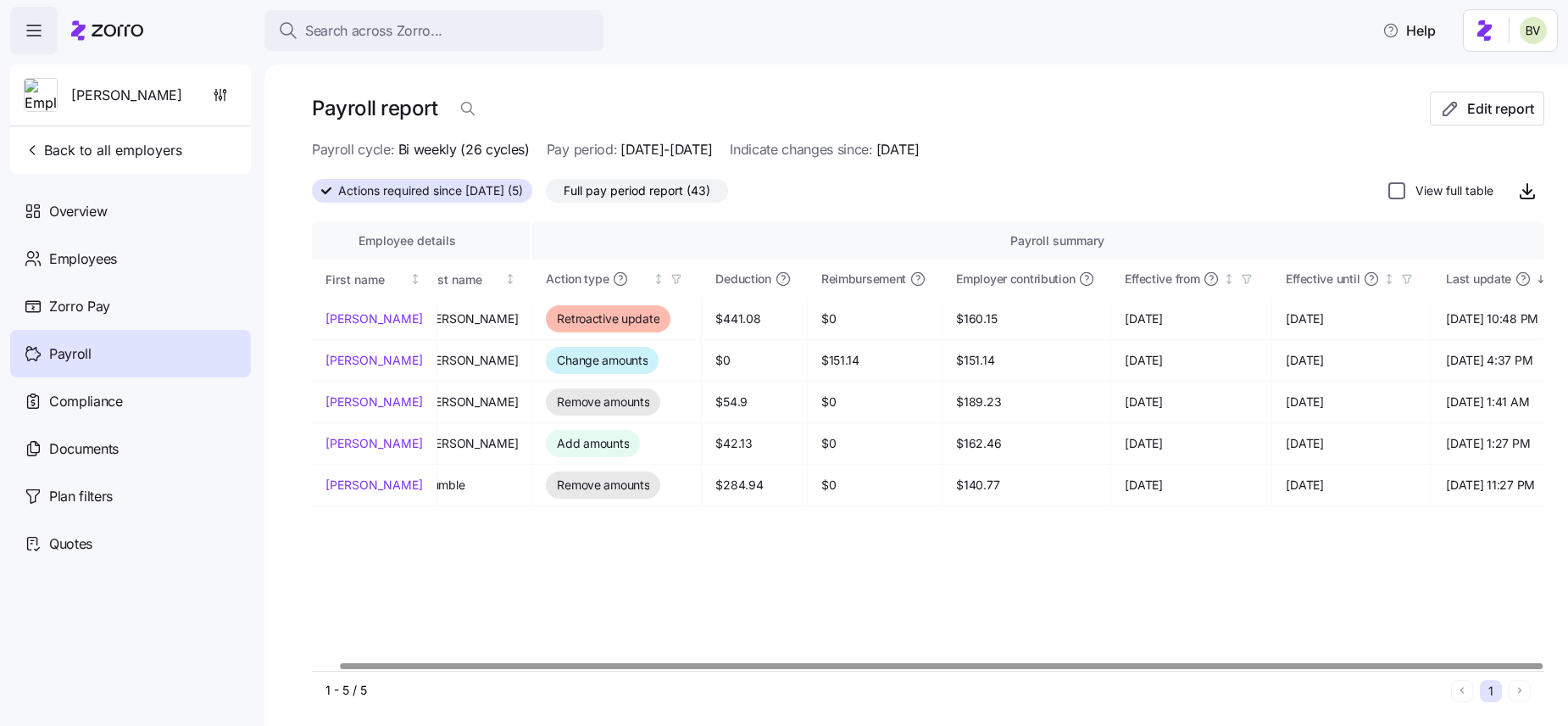
click at [1394, 194] on input "View full table" at bounding box center [1396, 191] width 17 height 17
checkbox input "true"
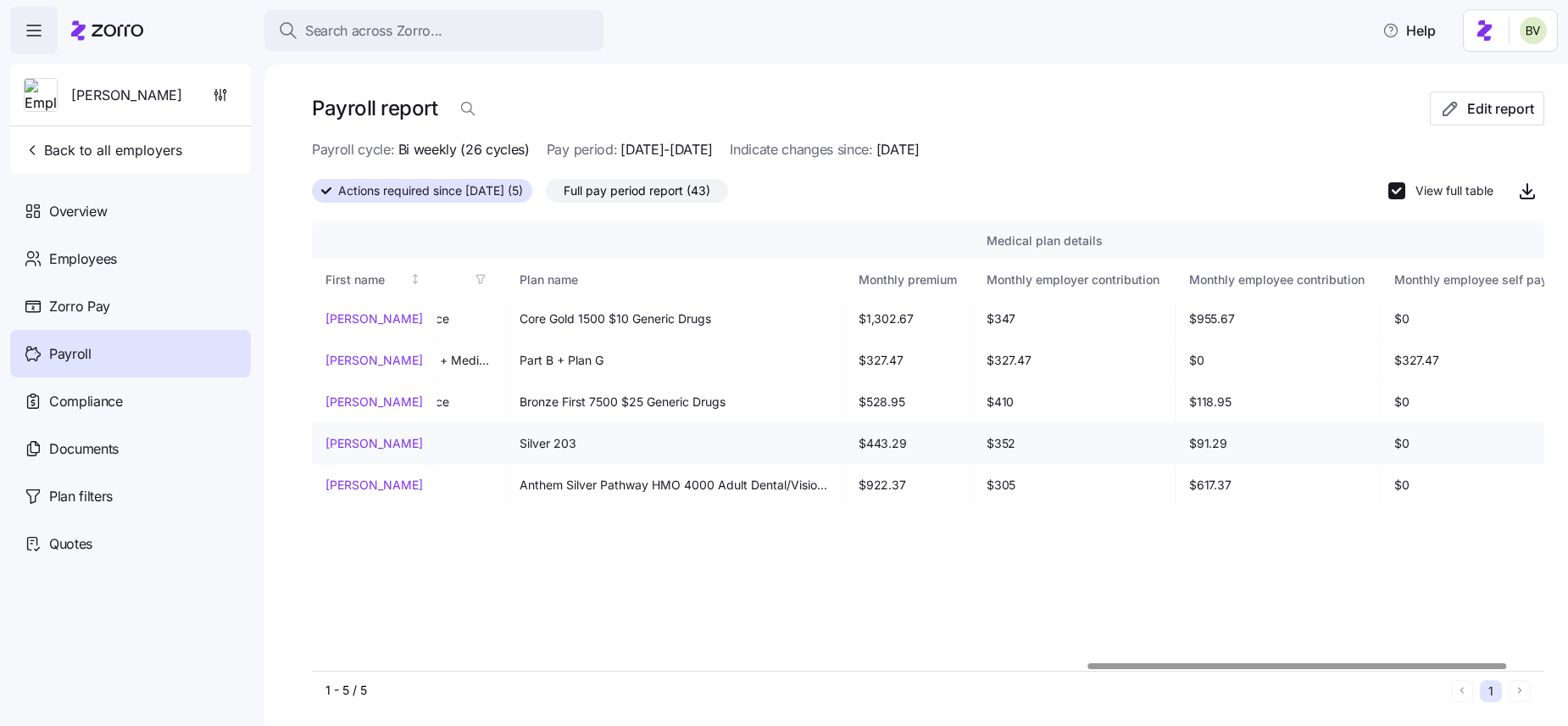
scroll to position [0, 2389]
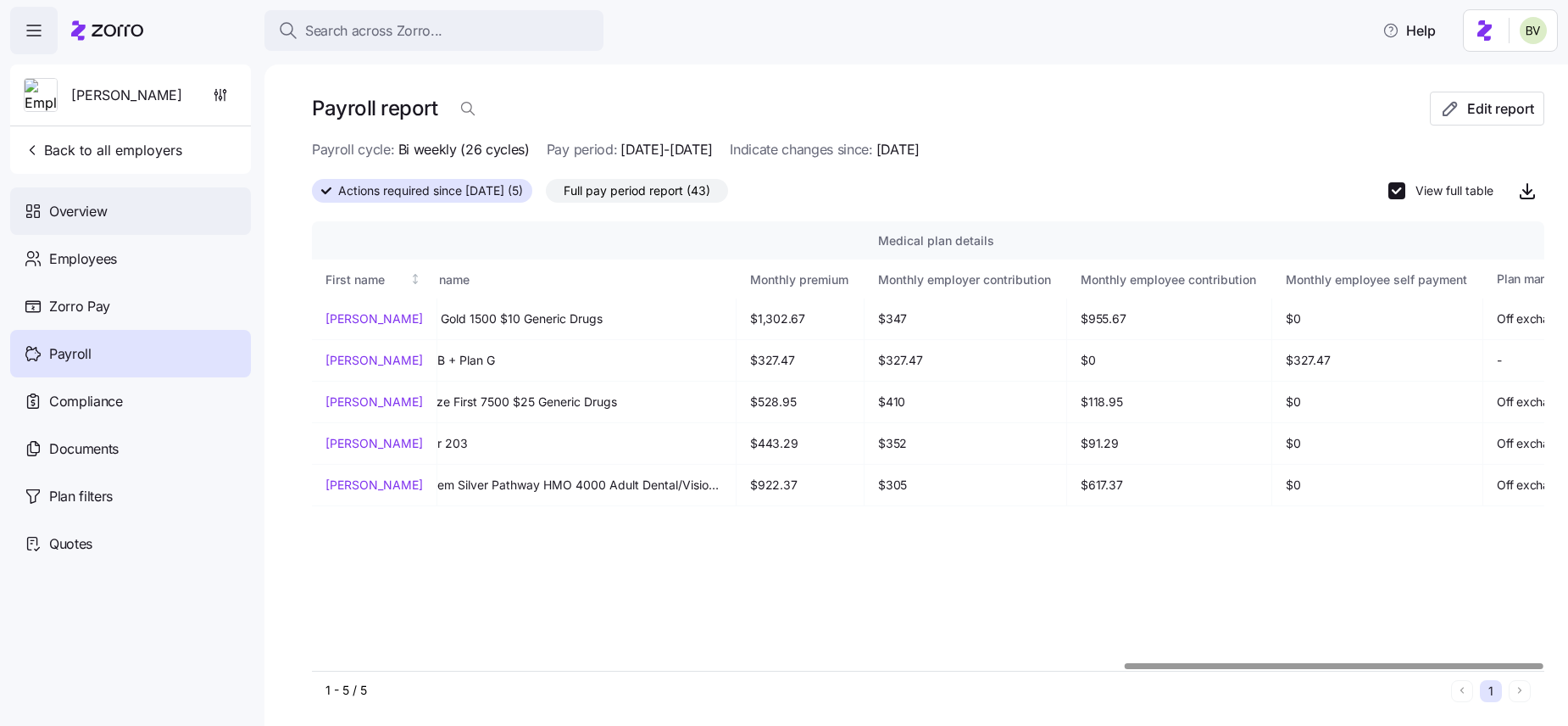
click at [149, 223] on div "Overview" at bounding box center [130, 212] width 241 height 48
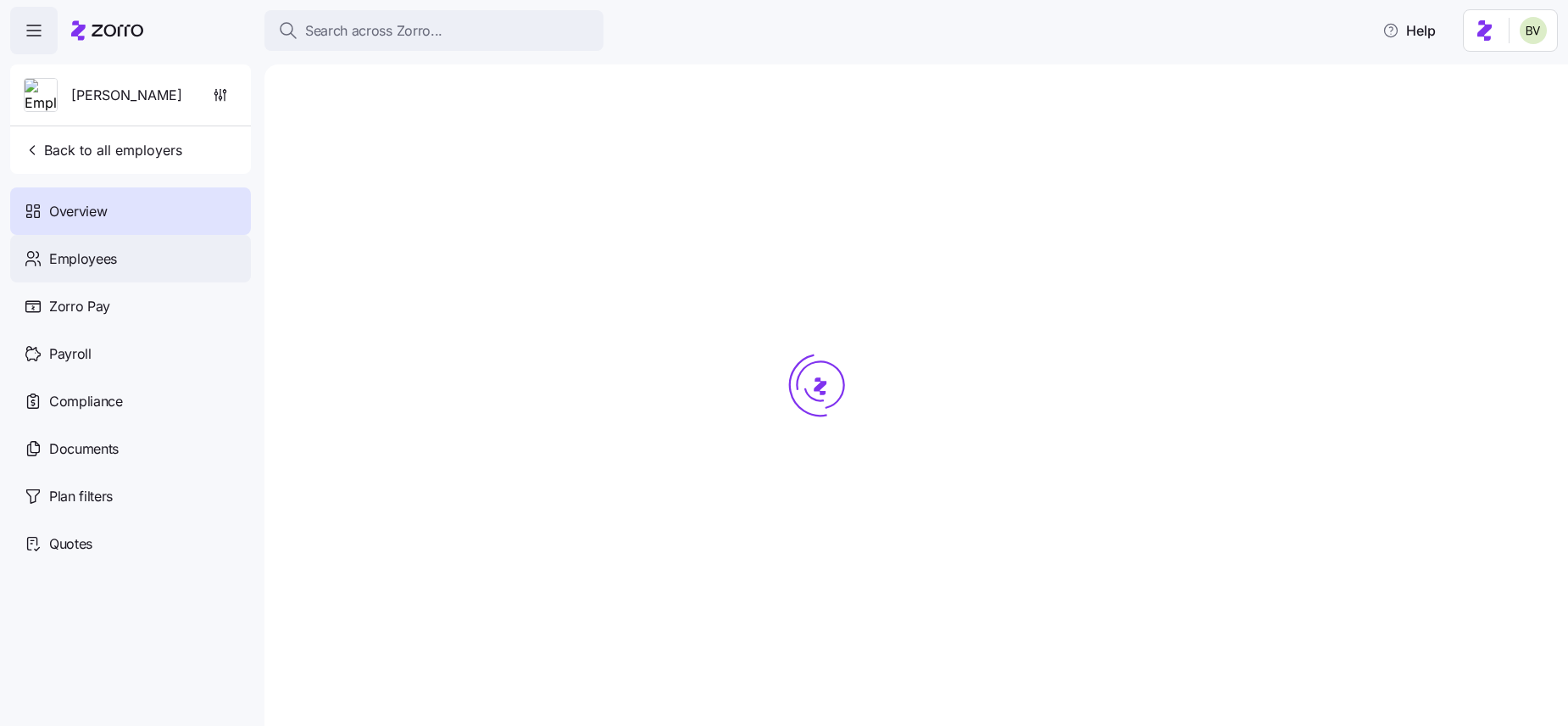
click at [141, 256] on div "Employees" at bounding box center [130, 259] width 241 height 48
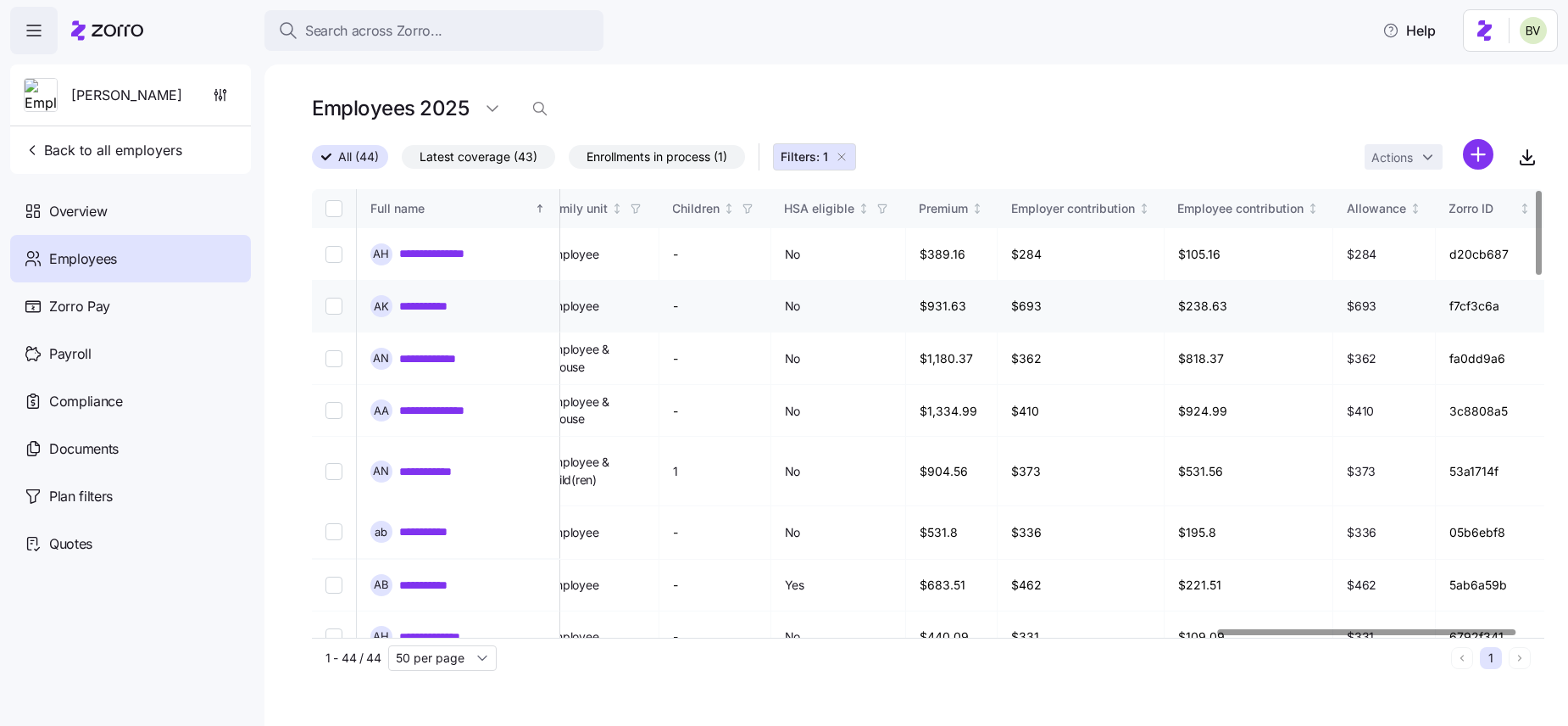
scroll to position [0, 3803]
